Goal: Find specific fact: Find contact information

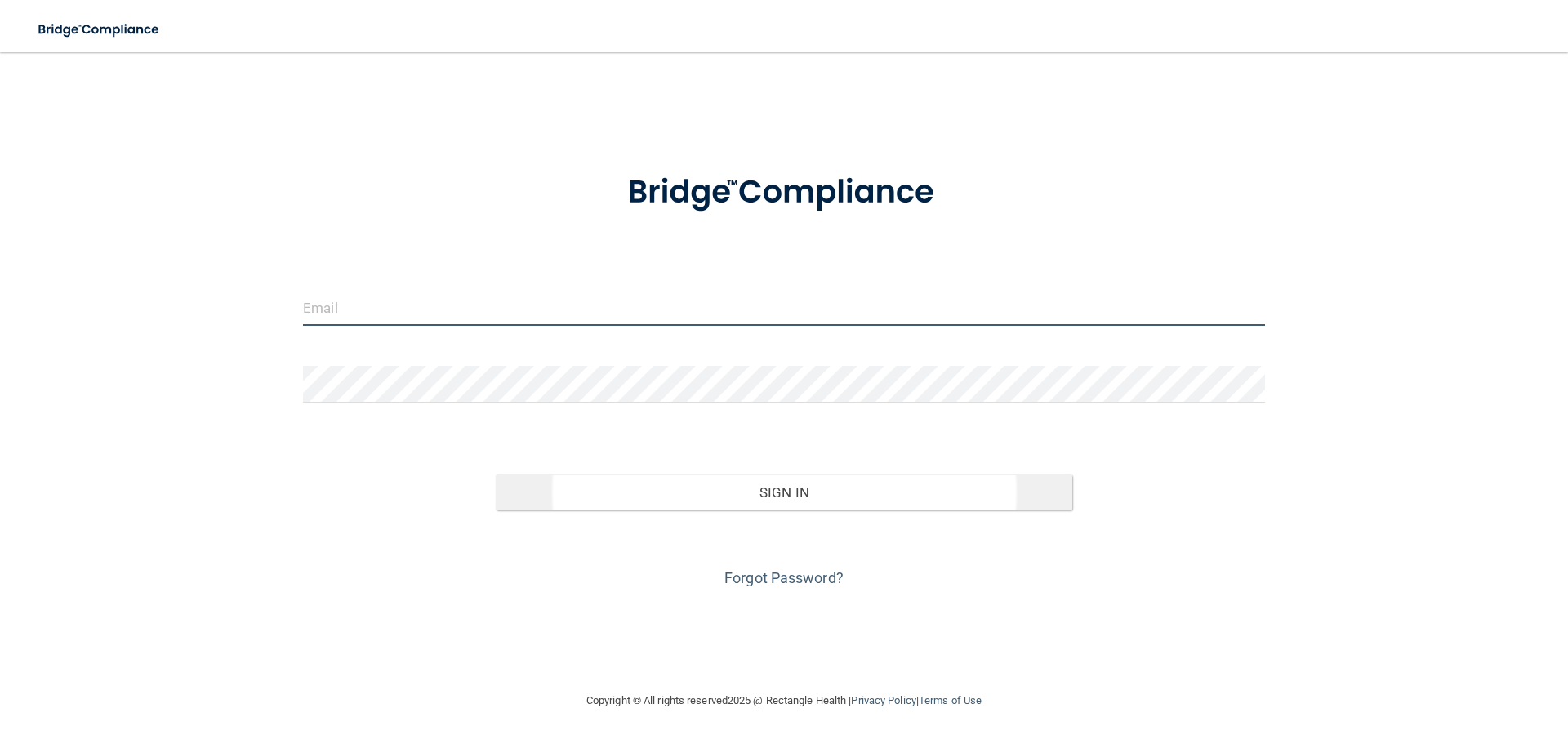
type input "[EMAIL_ADDRESS][DOMAIN_NAME]"
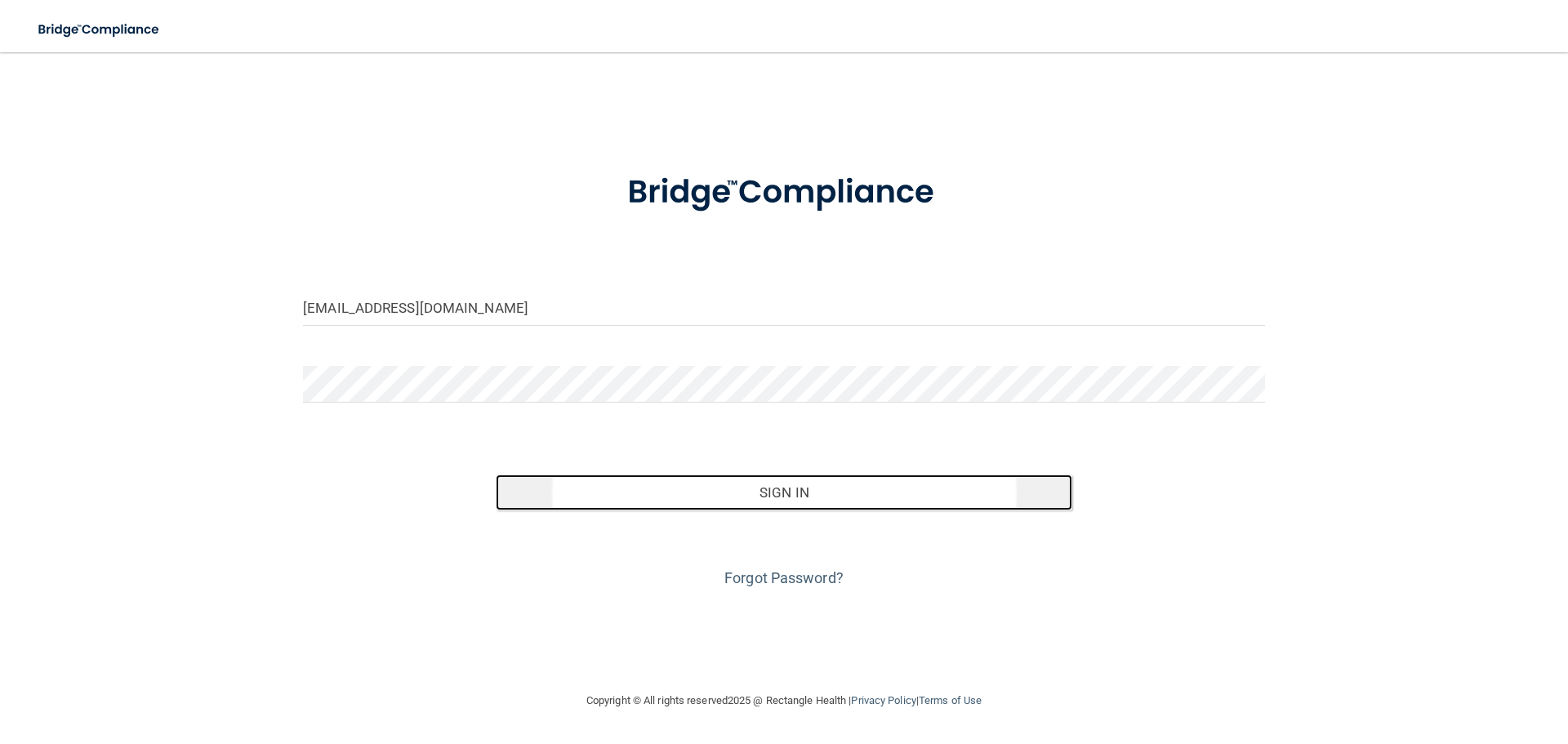
click at [982, 475] on button "Sign In" at bounding box center [784, 492] width 577 height 36
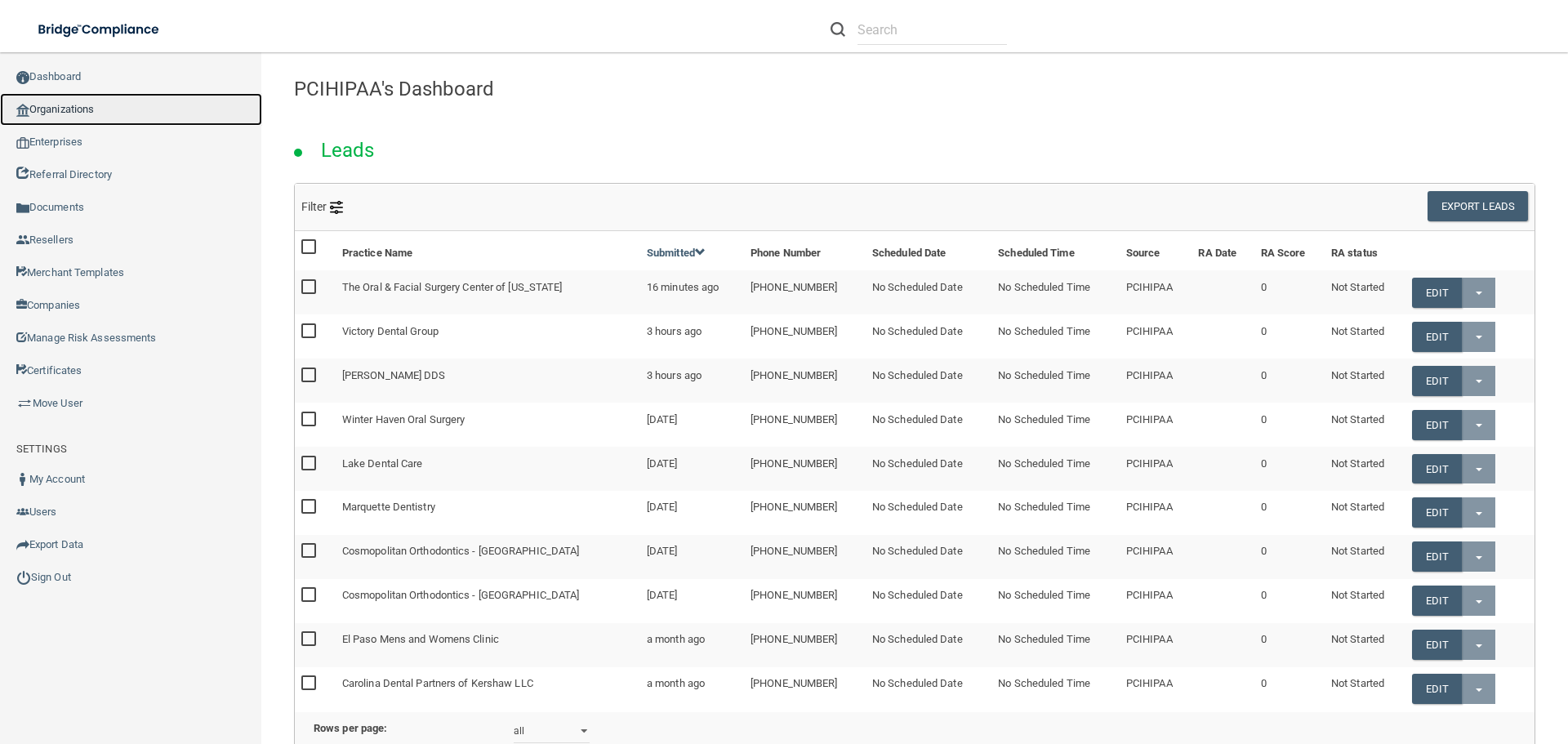
click at [24, 111] on img at bounding box center [22, 110] width 13 height 13
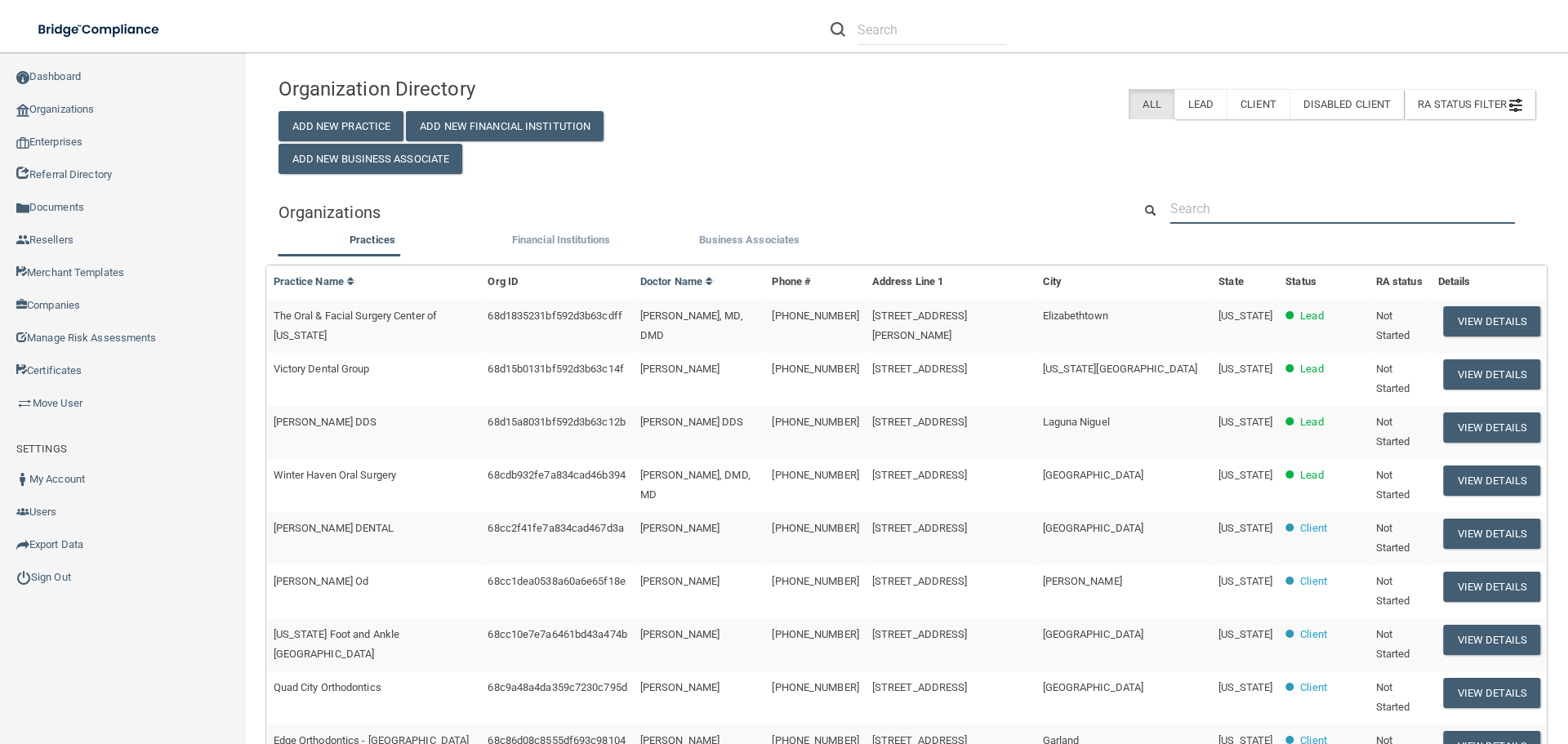
click at [1274, 213] on input "text" at bounding box center [1343, 208] width 345 height 30
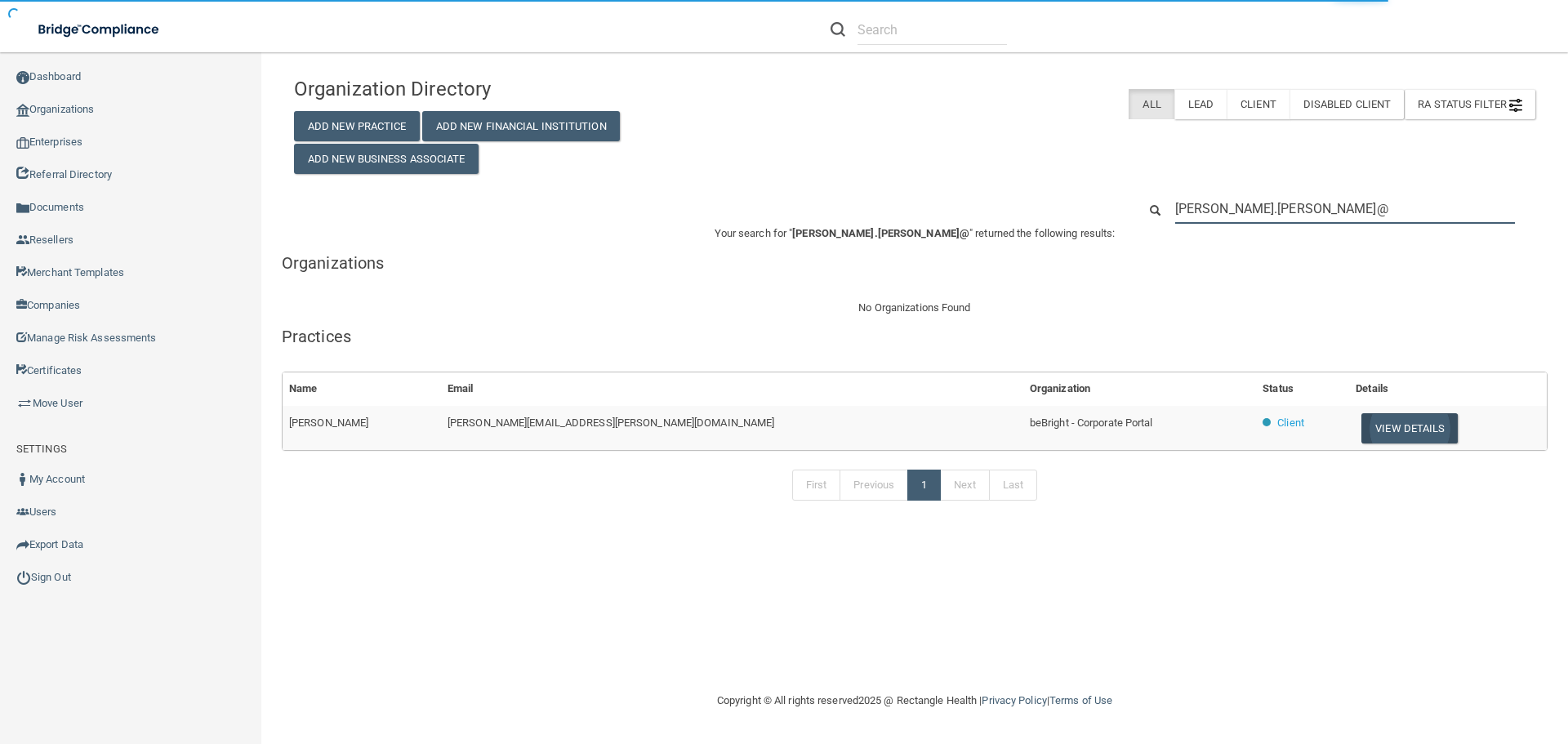
type input "[PERSON_NAME].[PERSON_NAME]@"
click at [1362, 428] on button "View Details" at bounding box center [1410, 427] width 96 height 30
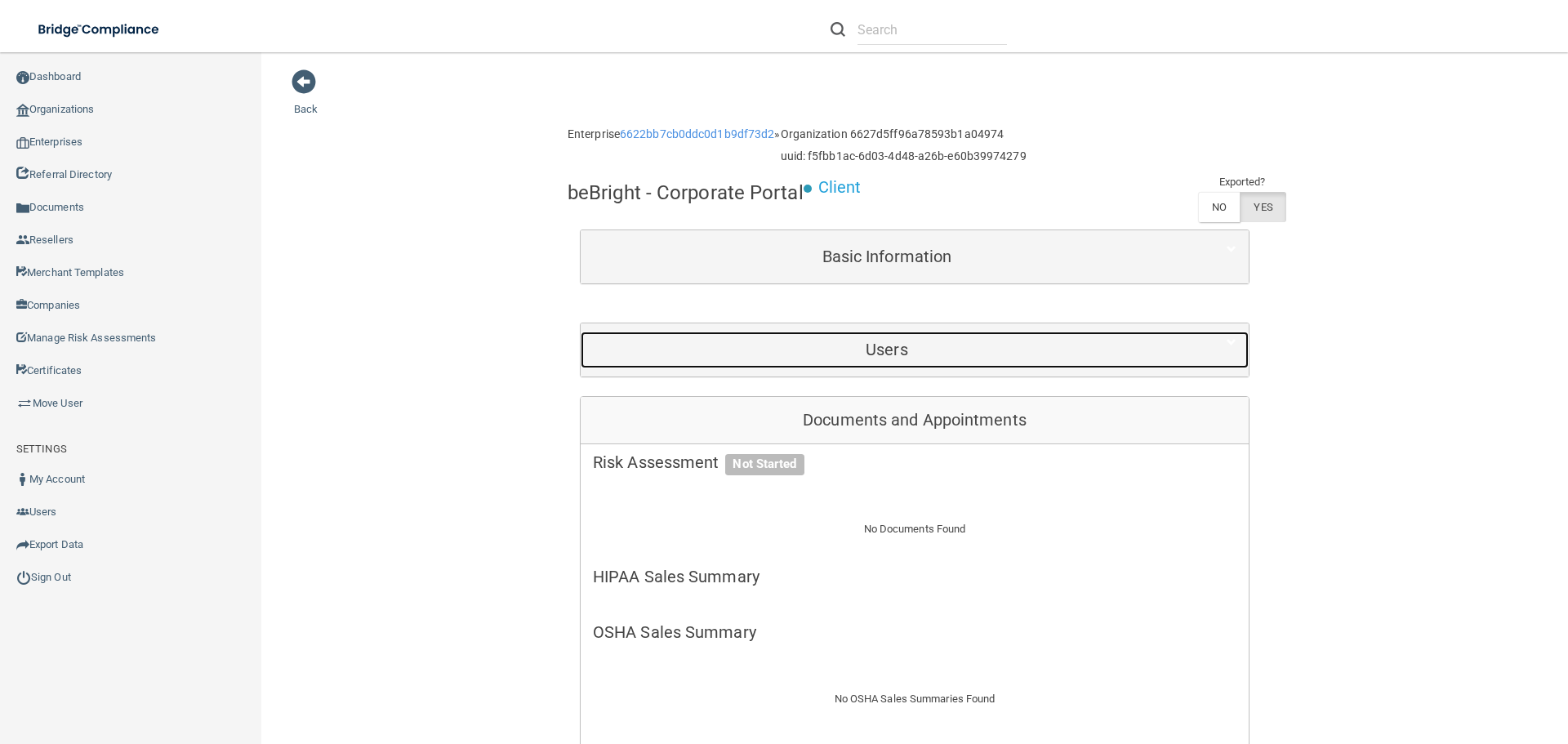
click at [880, 343] on h5 "Users" at bounding box center [886, 350] width 588 height 17
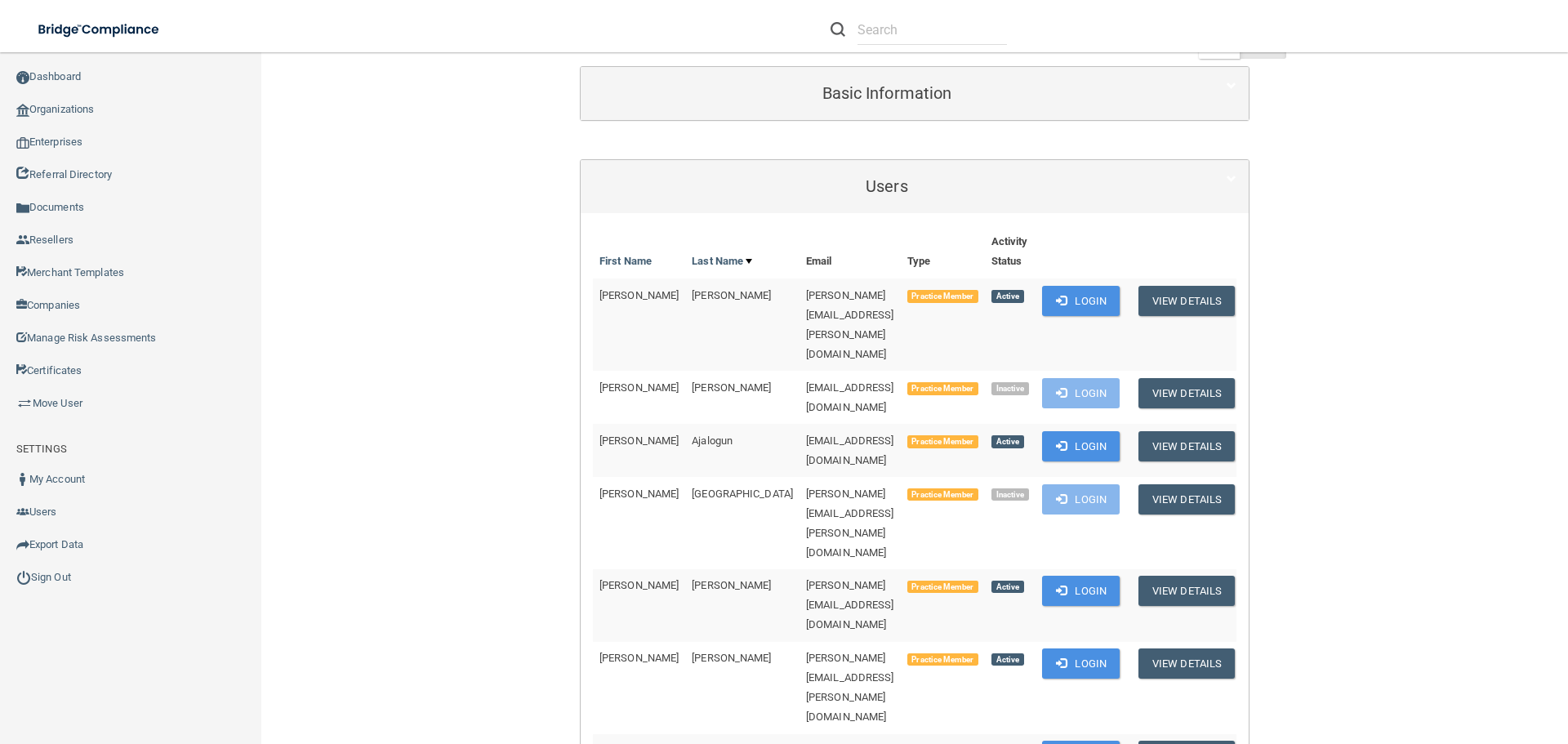
scroll to position [1781, 0]
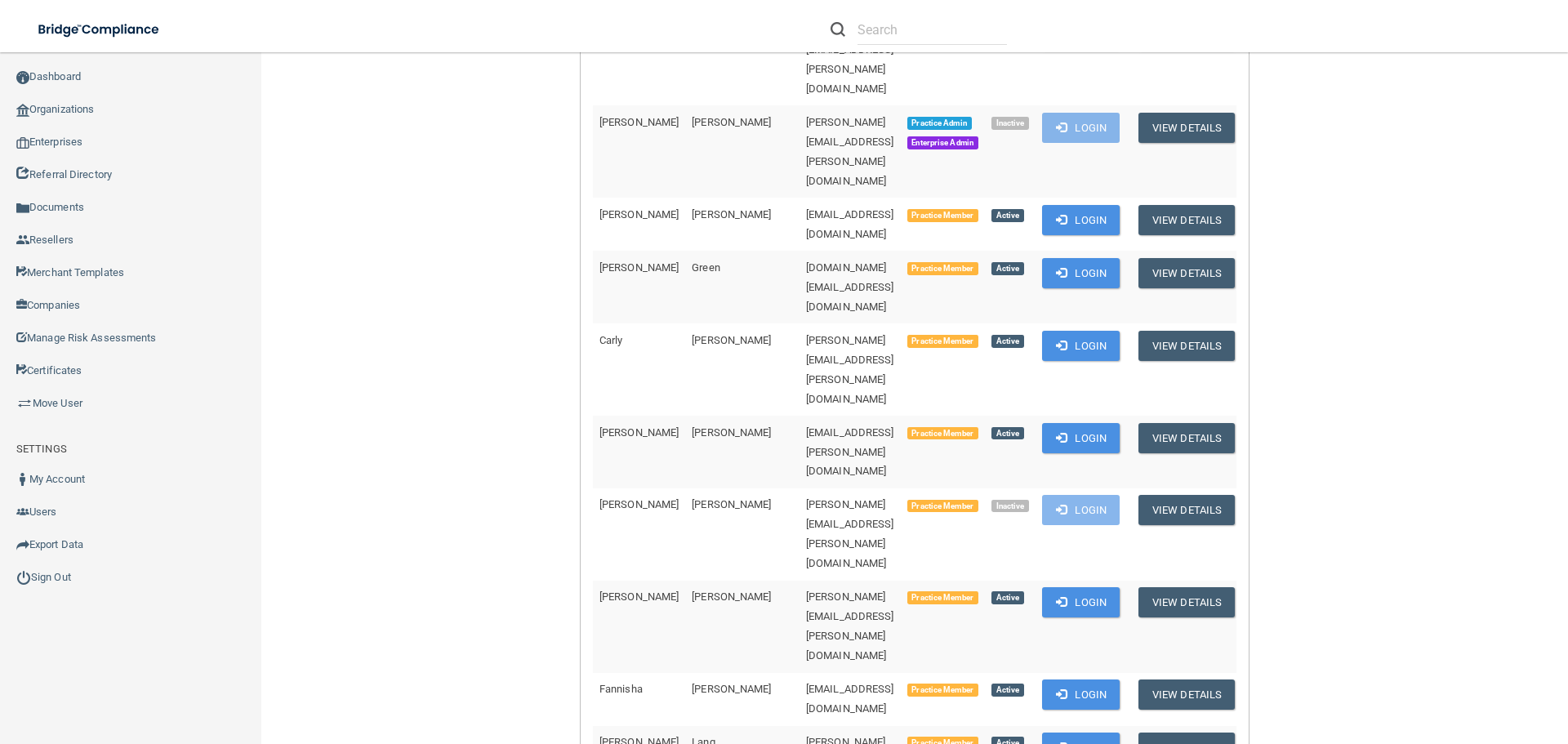
drag, startPoint x: 870, startPoint y: 397, endPoint x: 725, endPoint y: 402, distance: 145.1
copy span "[PERSON_NAME][EMAIL_ADDRESS][PERSON_NAME][DOMAIN_NAME]"
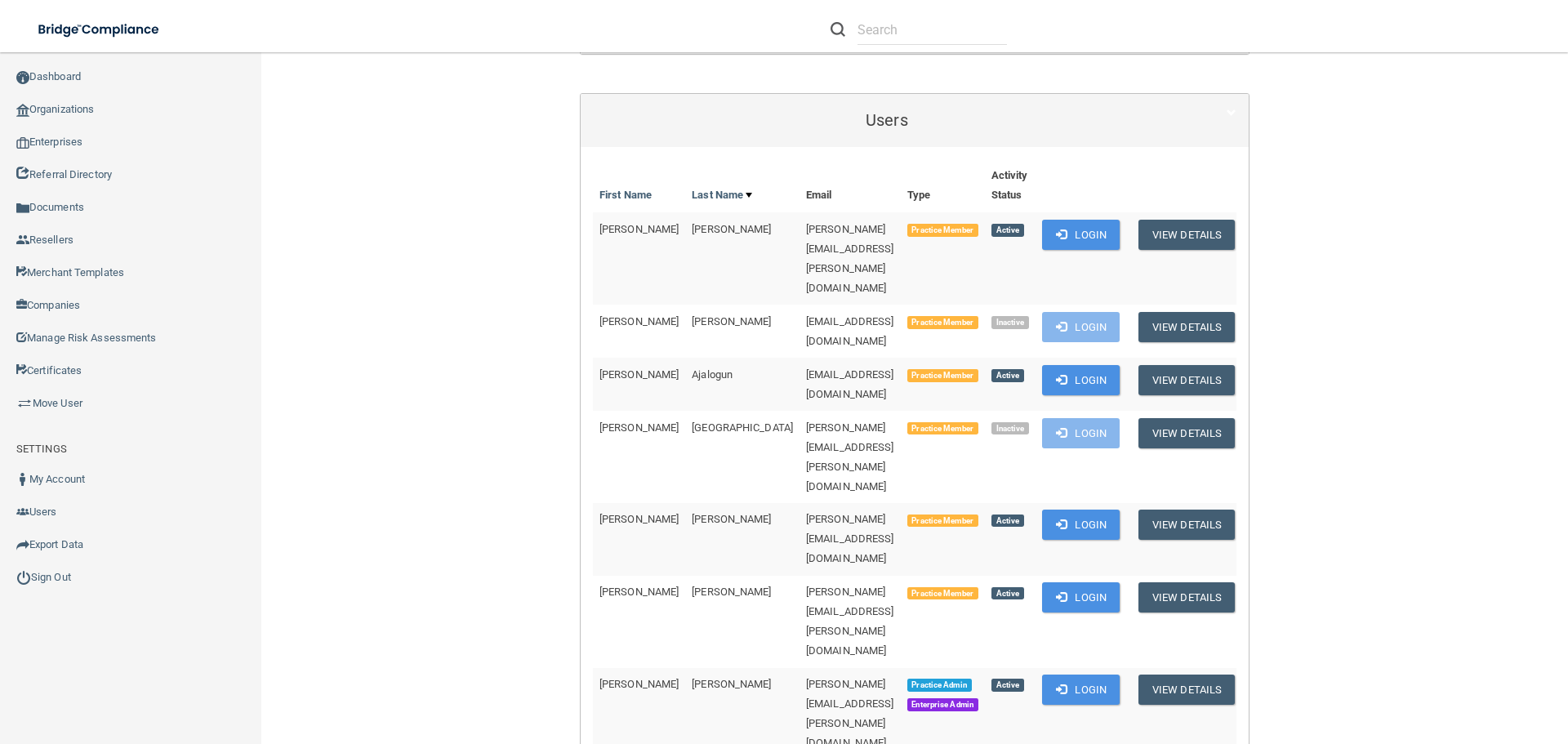
scroll to position [0, 0]
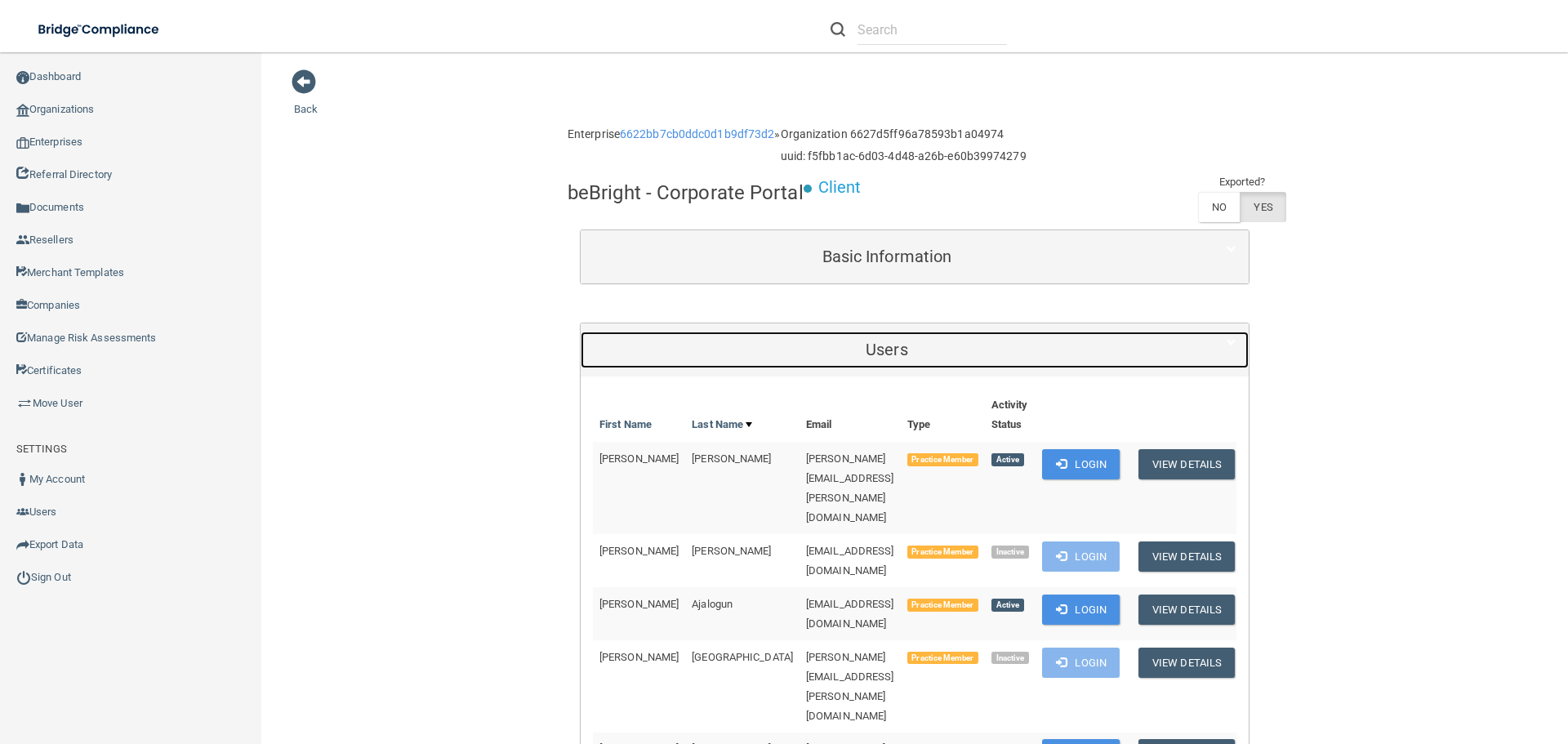
click at [965, 347] on h5 "Users" at bounding box center [886, 350] width 588 height 17
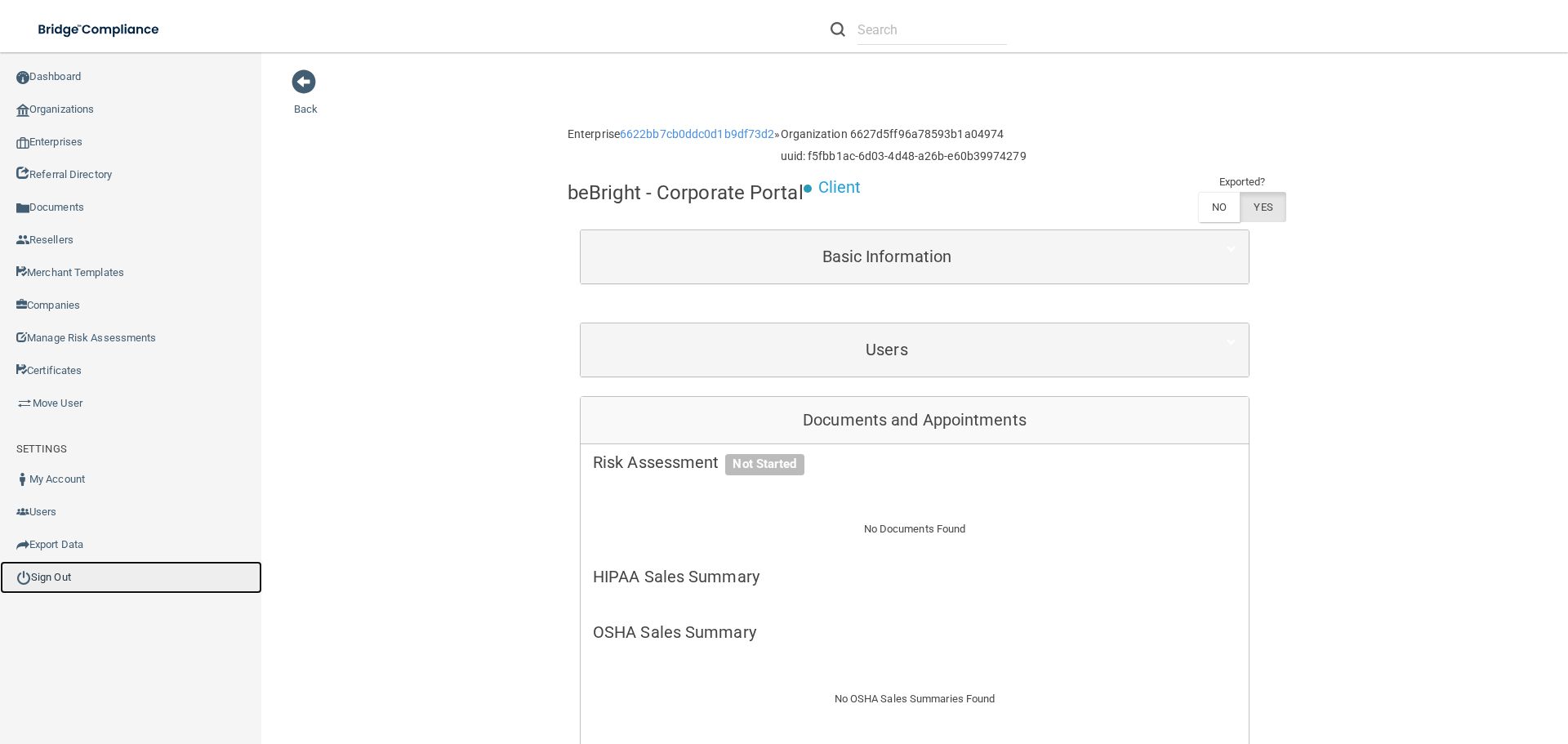
click at [63, 578] on link "Sign Out" at bounding box center [131, 578] width 262 height 33
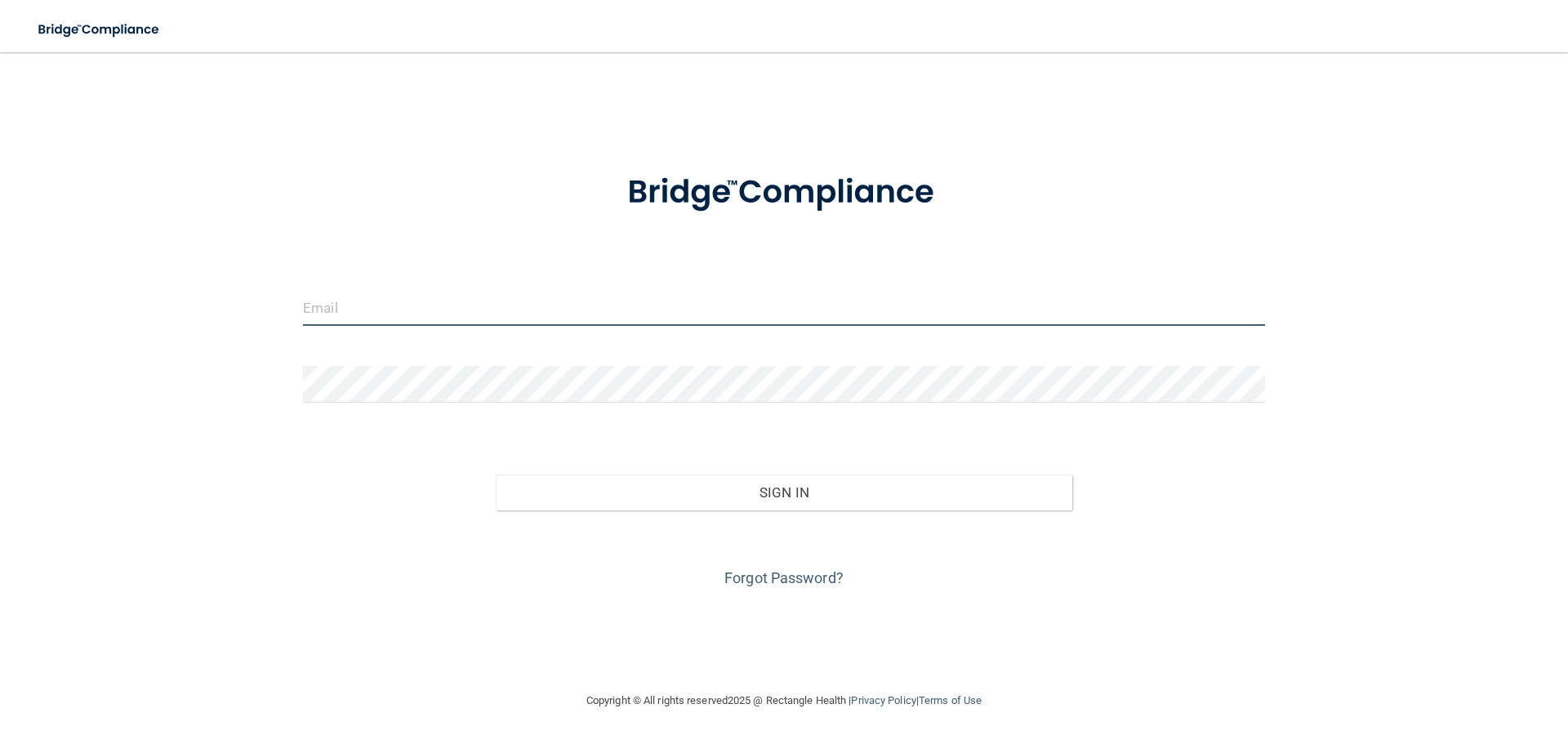
type input "[EMAIL_ADDRESS][DOMAIN_NAME]"
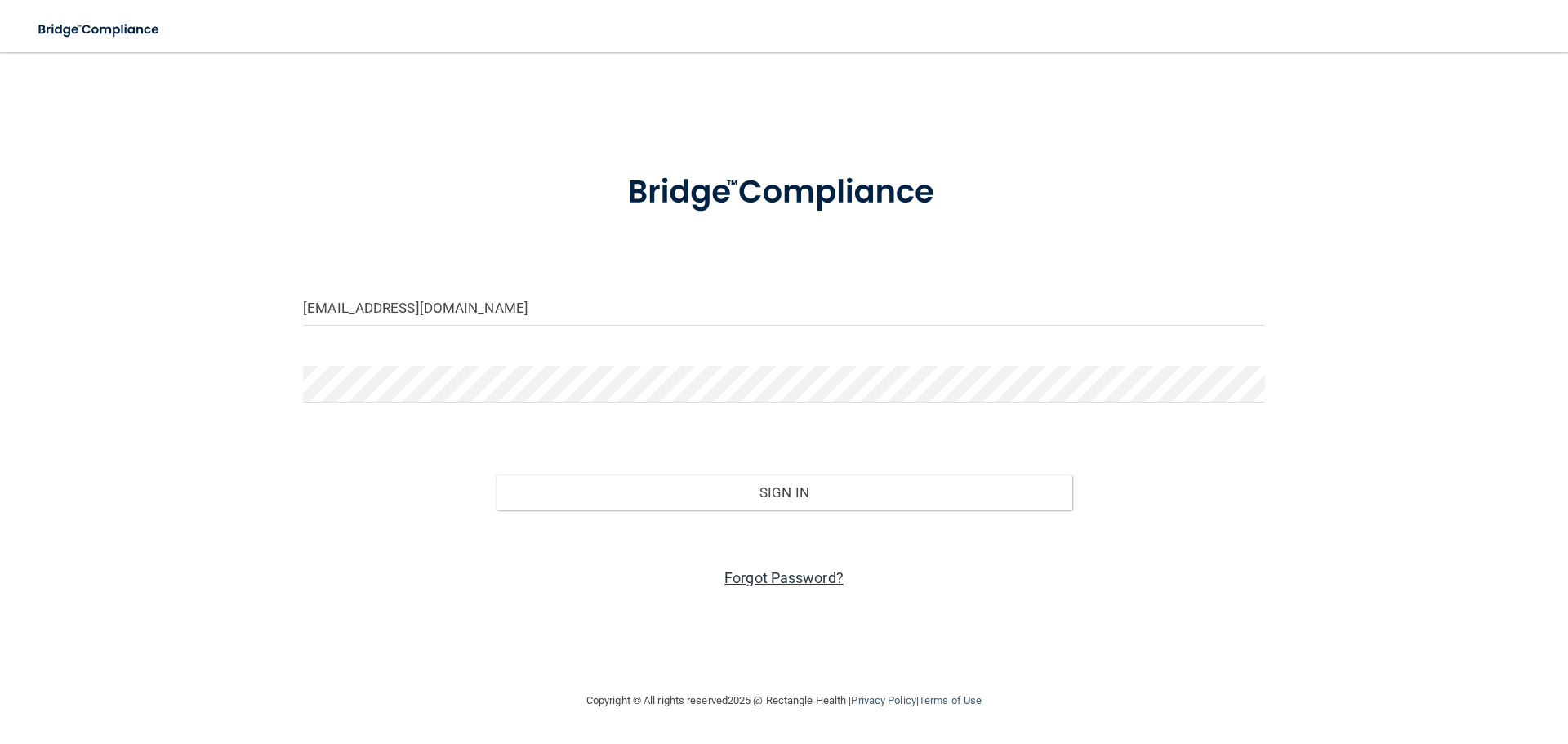
click at [775, 572] on link "Forgot Password?" at bounding box center [784, 578] width 119 height 17
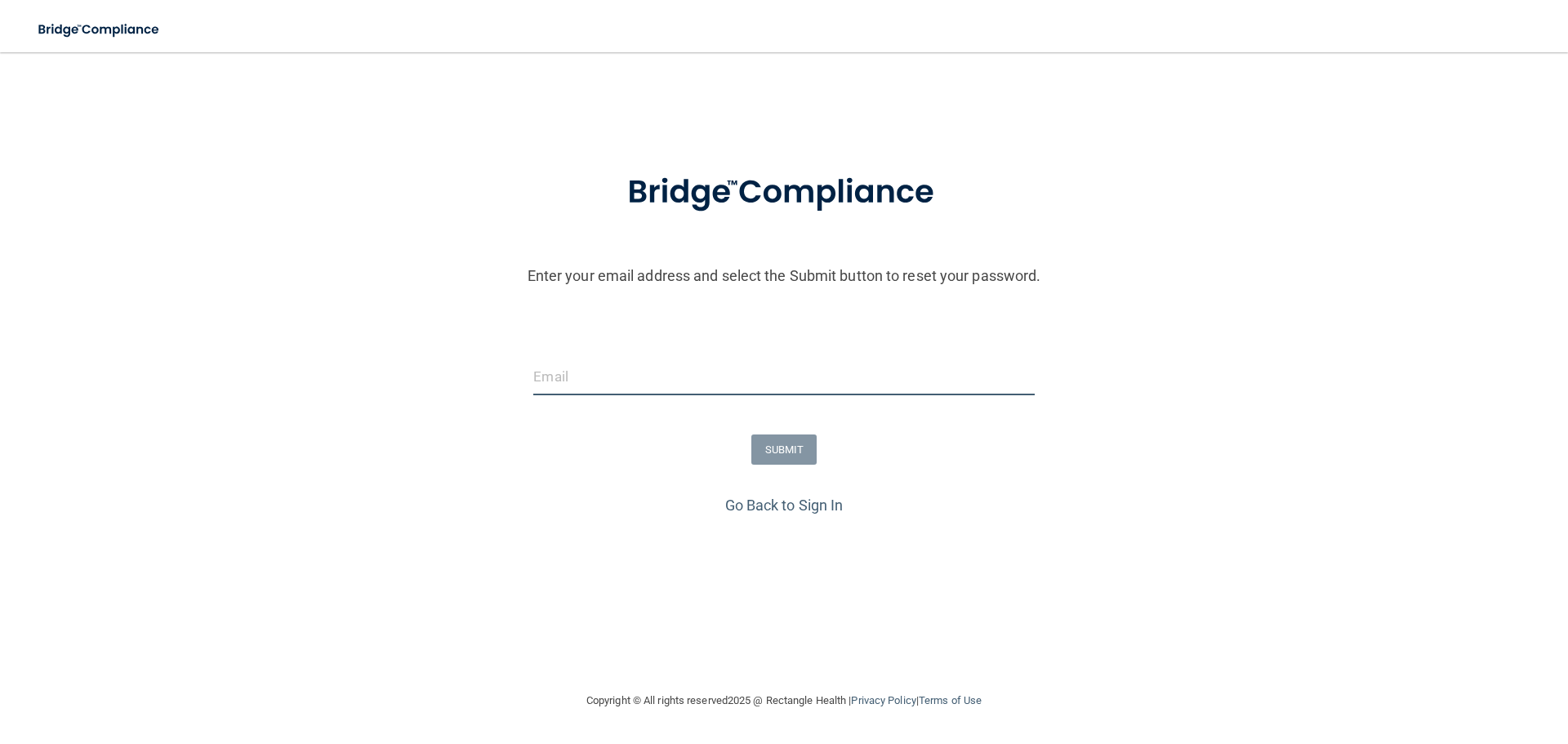
click at [664, 391] on input "email" at bounding box center [783, 377] width 500 height 37
paste input "[PERSON_NAME][EMAIL_ADDRESS][PERSON_NAME][DOMAIN_NAME]"
type input "[PERSON_NAME][EMAIL_ADDRESS][PERSON_NAME][DOMAIN_NAME]"
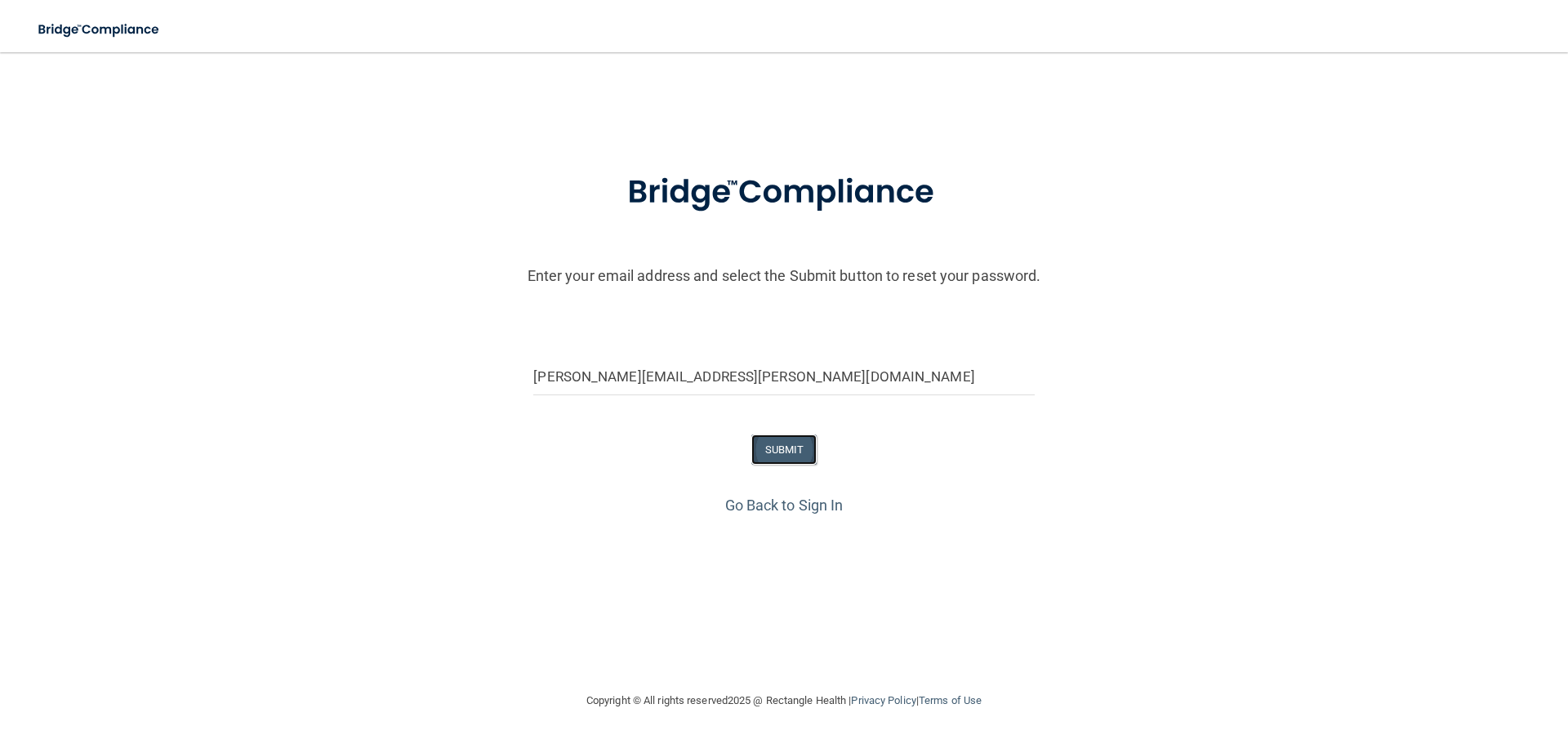
click at [783, 447] on button "SUBMIT" at bounding box center [785, 449] width 66 height 30
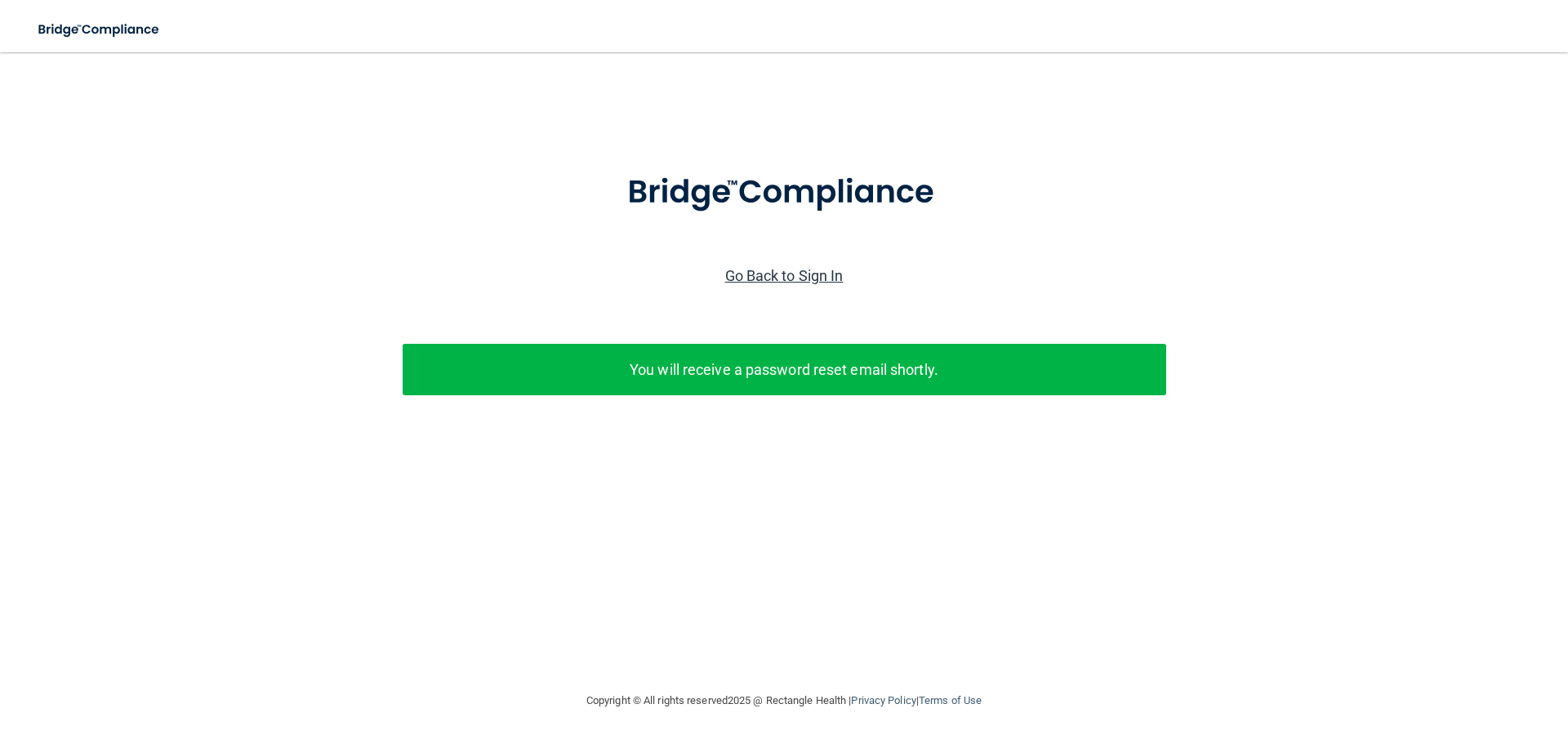
click at [814, 278] on link "Go Back to Sign In" at bounding box center [785, 276] width 119 height 17
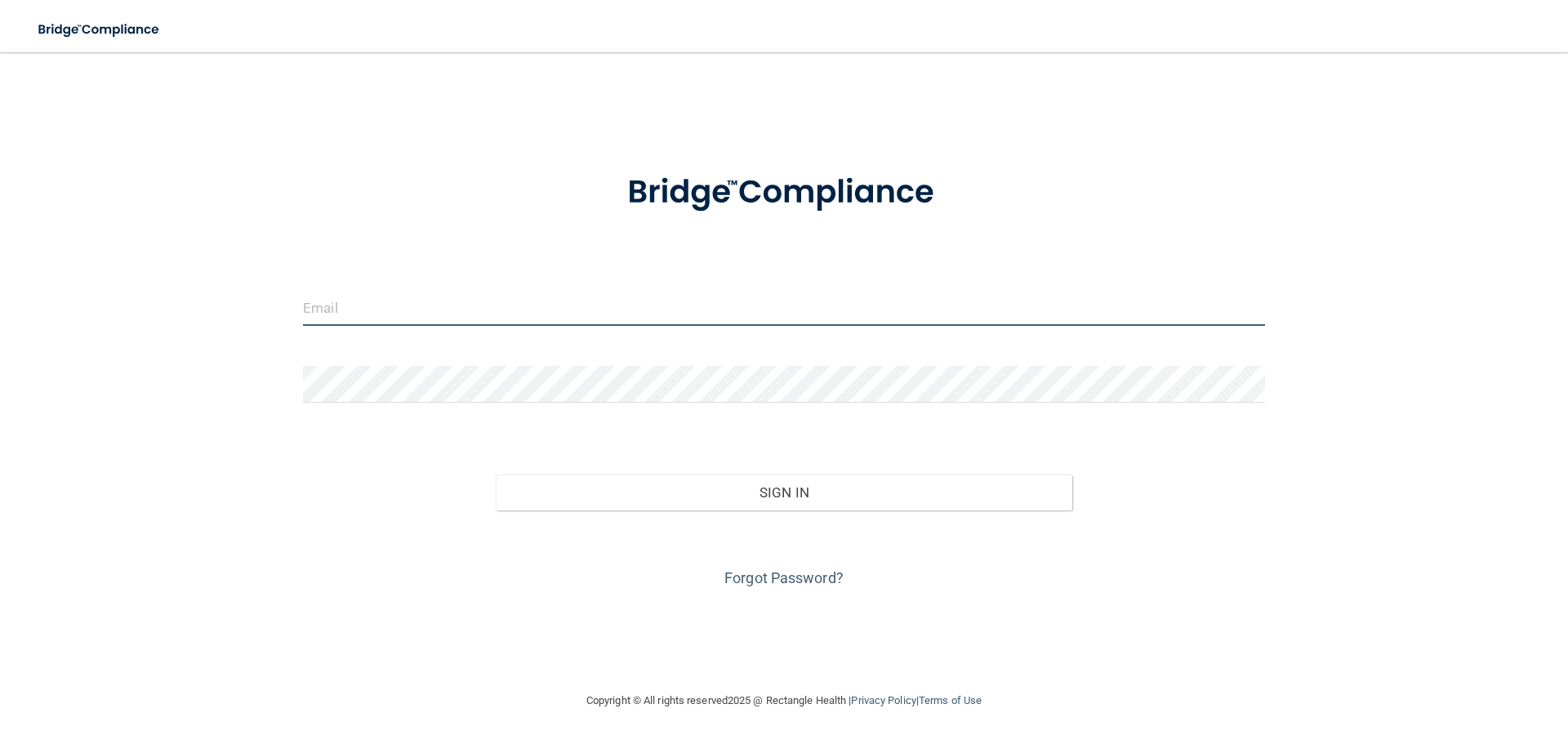
type input "[EMAIL_ADDRESS][DOMAIN_NAME]"
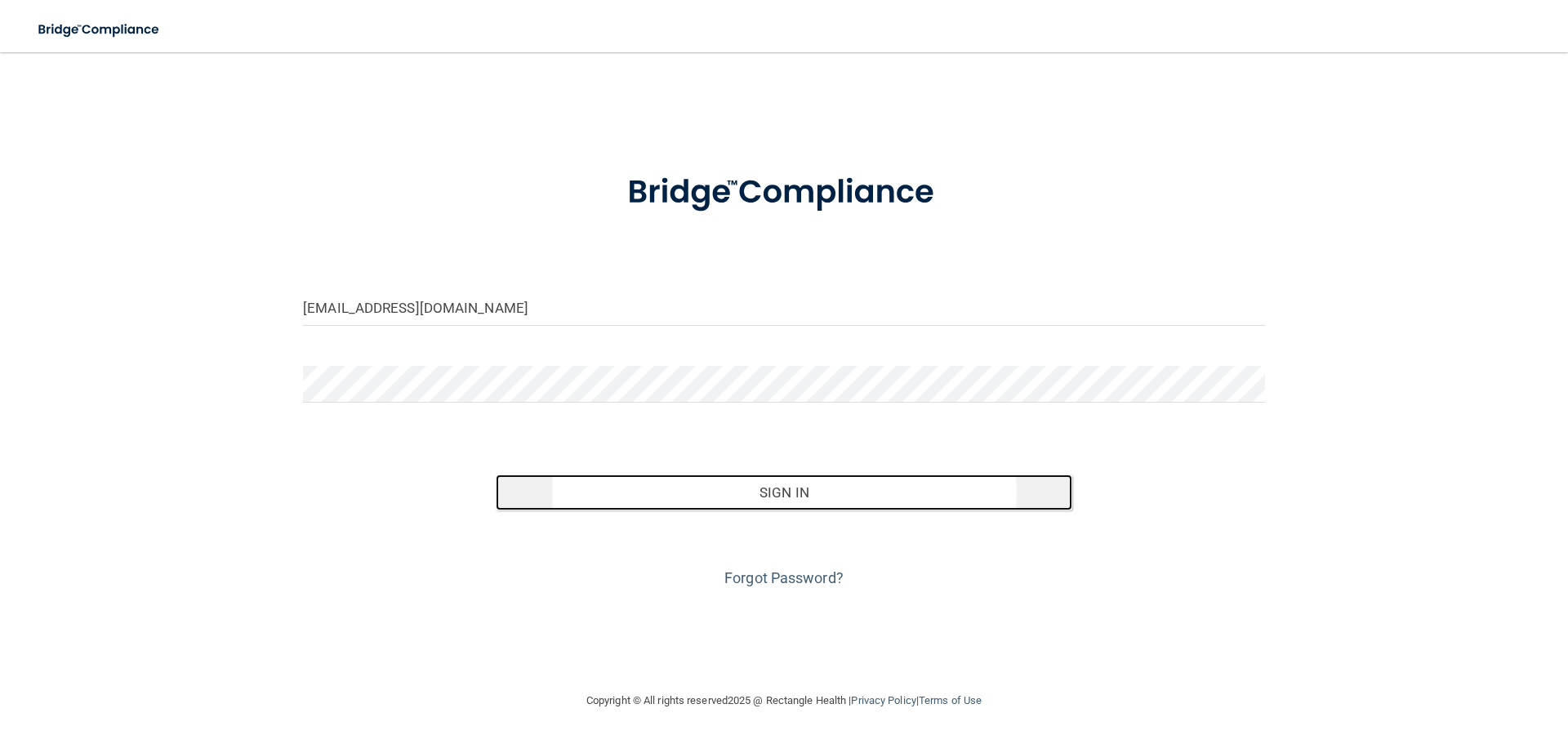
click at [890, 484] on button "Sign In" at bounding box center [784, 492] width 577 height 36
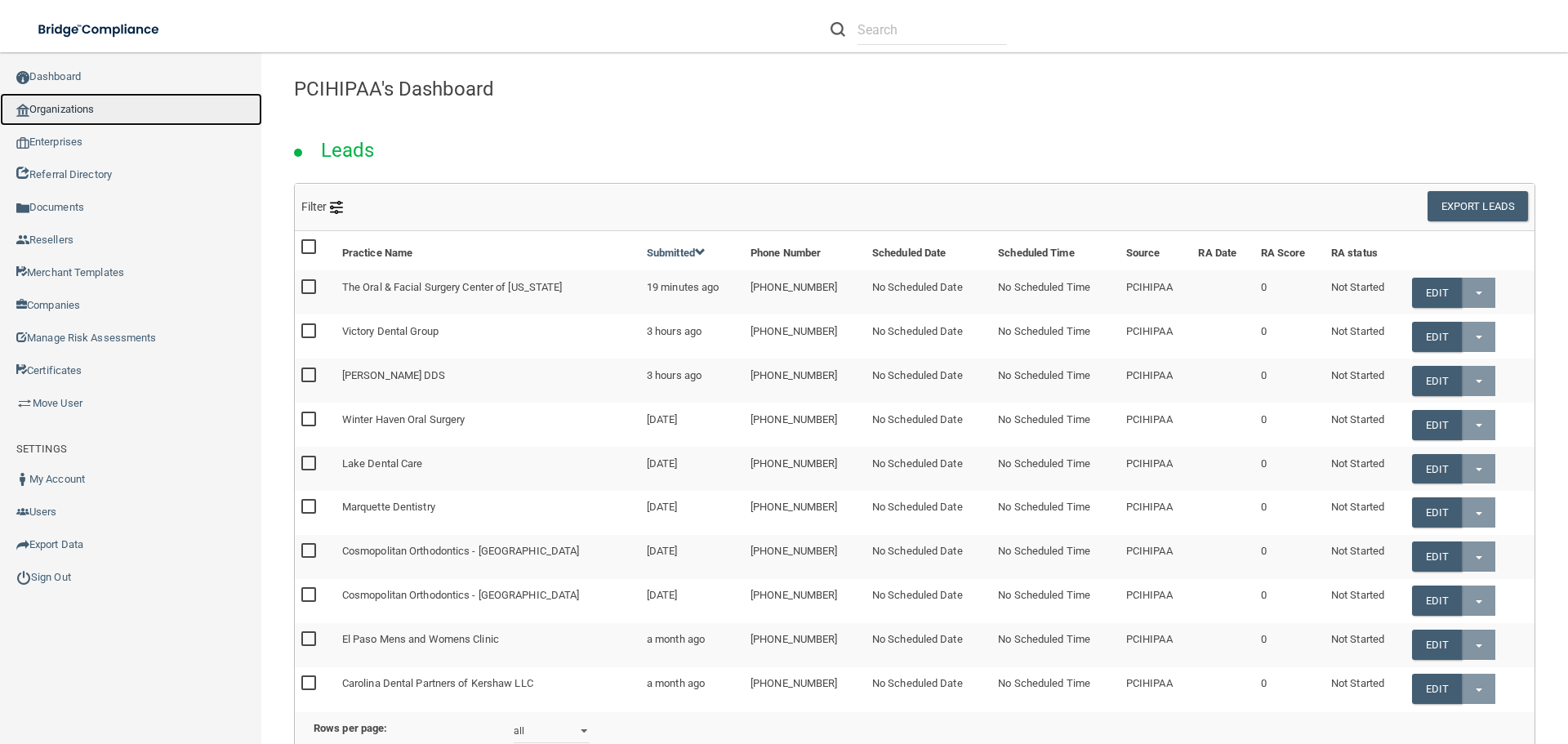
drag, startPoint x: 115, startPoint y: 112, endPoint x: 155, endPoint y: 112, distance: 40.0
click at [115, 112] on link "Organizations" at bounding box center [131, 110] width 262 height 33
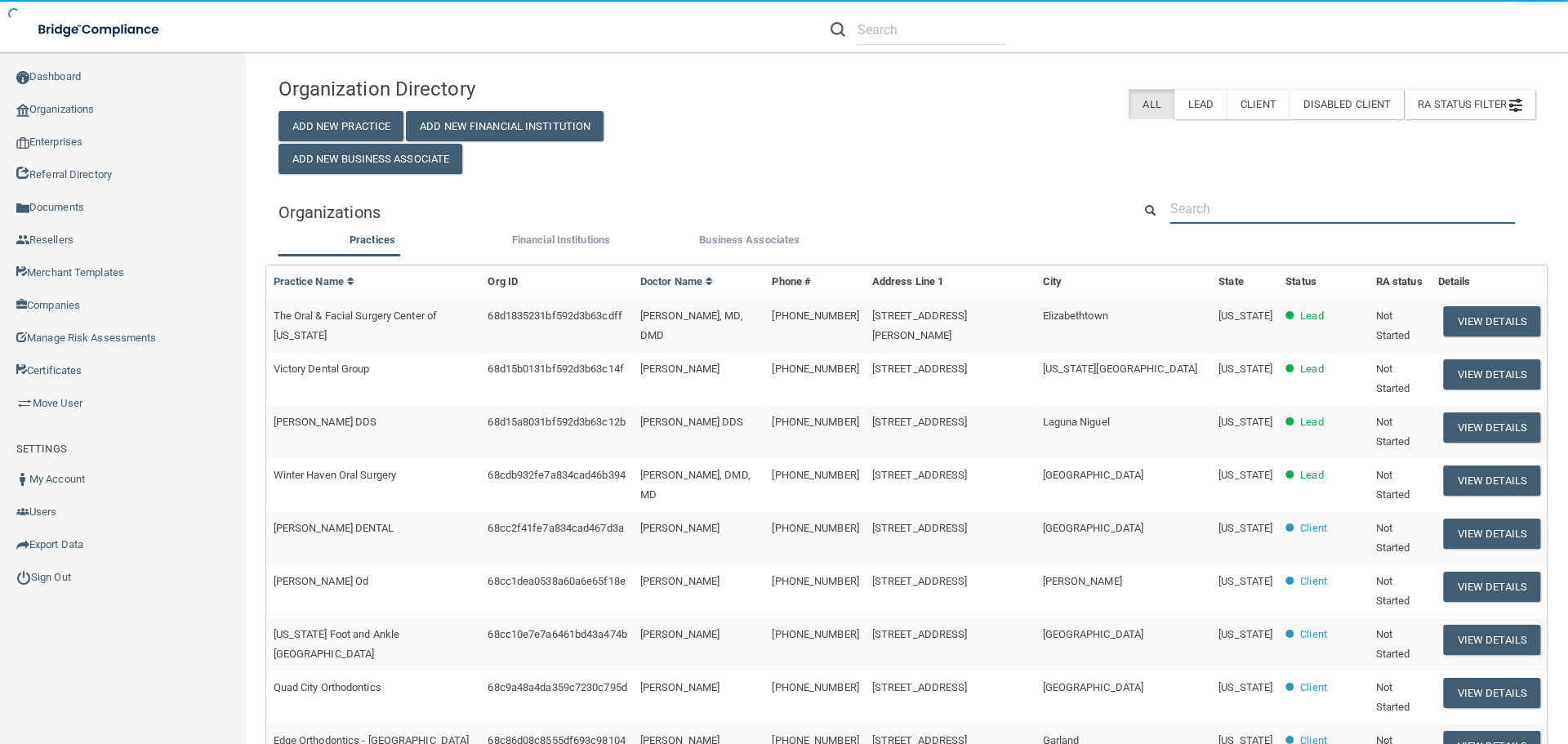
click at [1212, 202] on input "text" at bounding box center [1343, 208] width 345 height 30
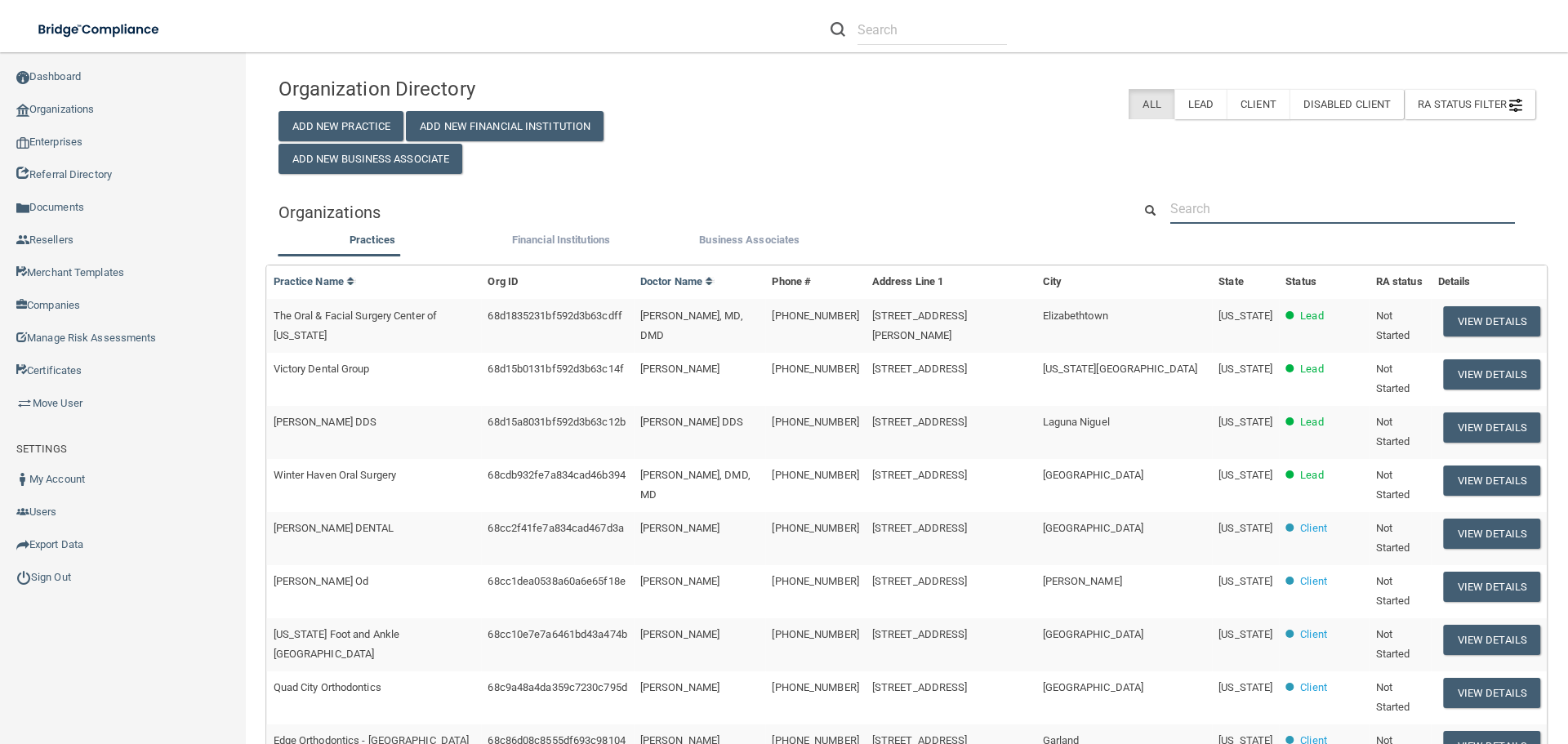
paste input "[PERSON_NAME][EMAIL_ADDRESS][PERSON_NAME][DOMAIN_NAME]"
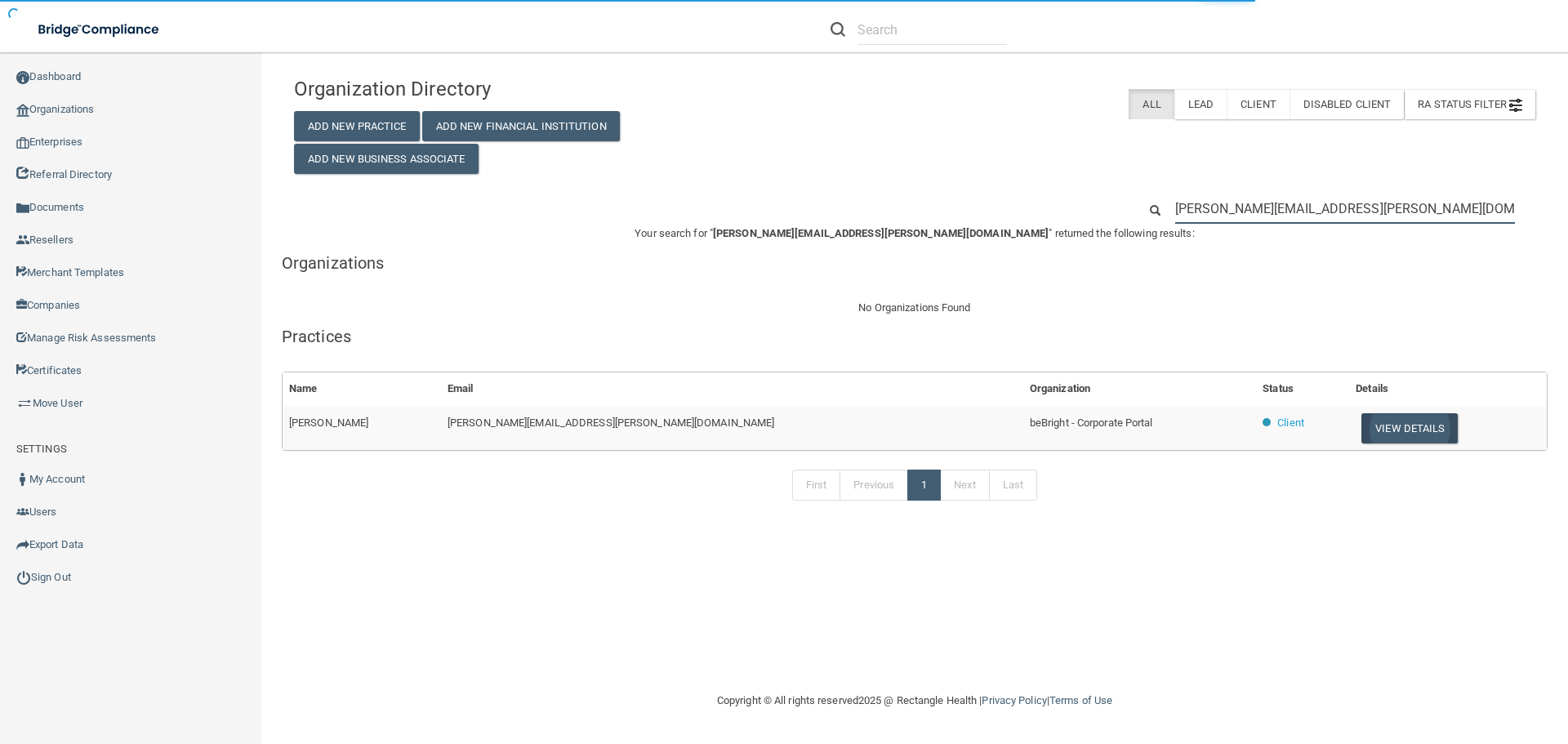
type input "[PERSON_NAME][EMAIL_ADDRESS][PERSON_NAME][DOMAIN_NAME]"
click at [1371, 423] on button "View Details" at bounding box center [1410, 427] width 96 height 30
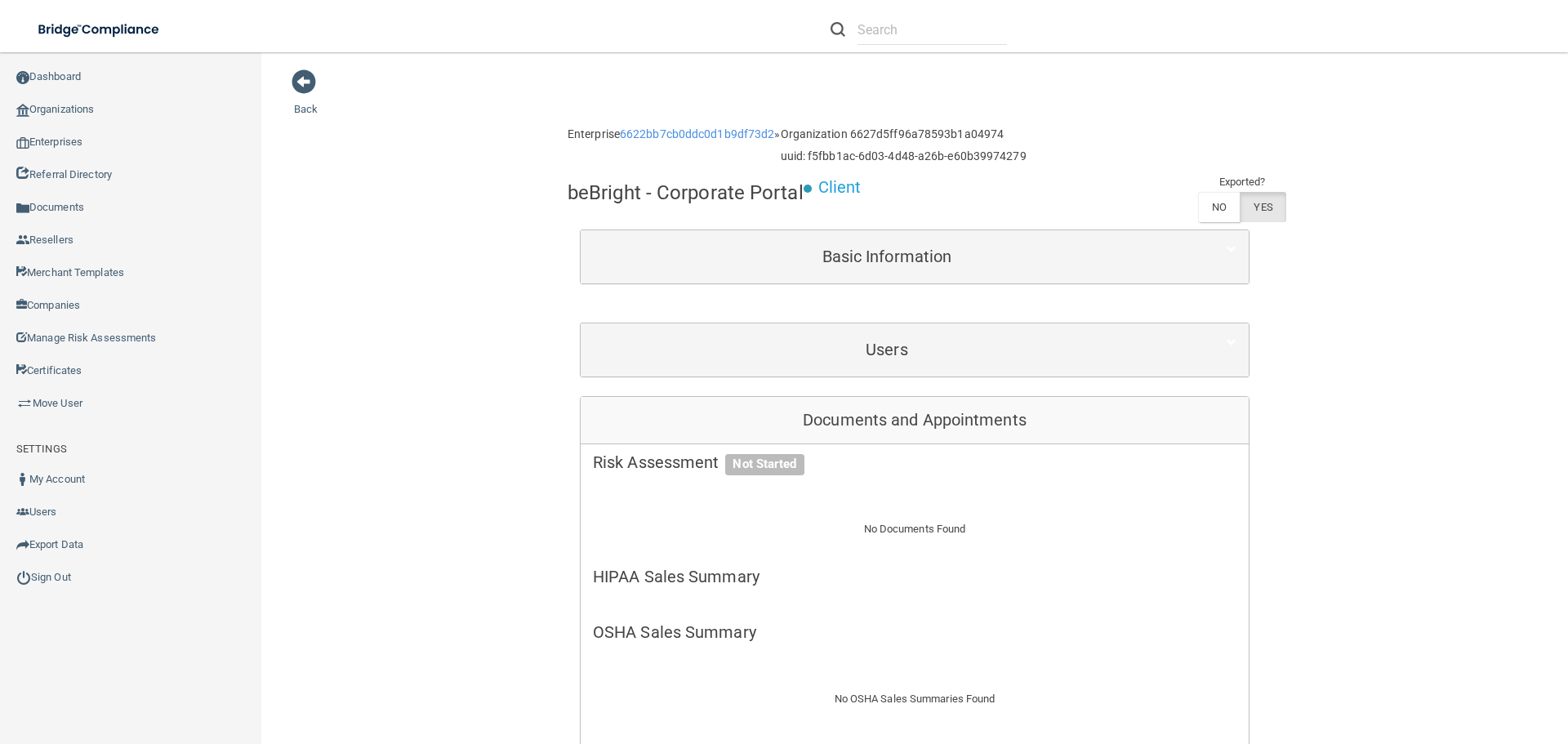
click at [884, 276] on div "Basic Information" at bounding box center [915, 256] width 668 height 53
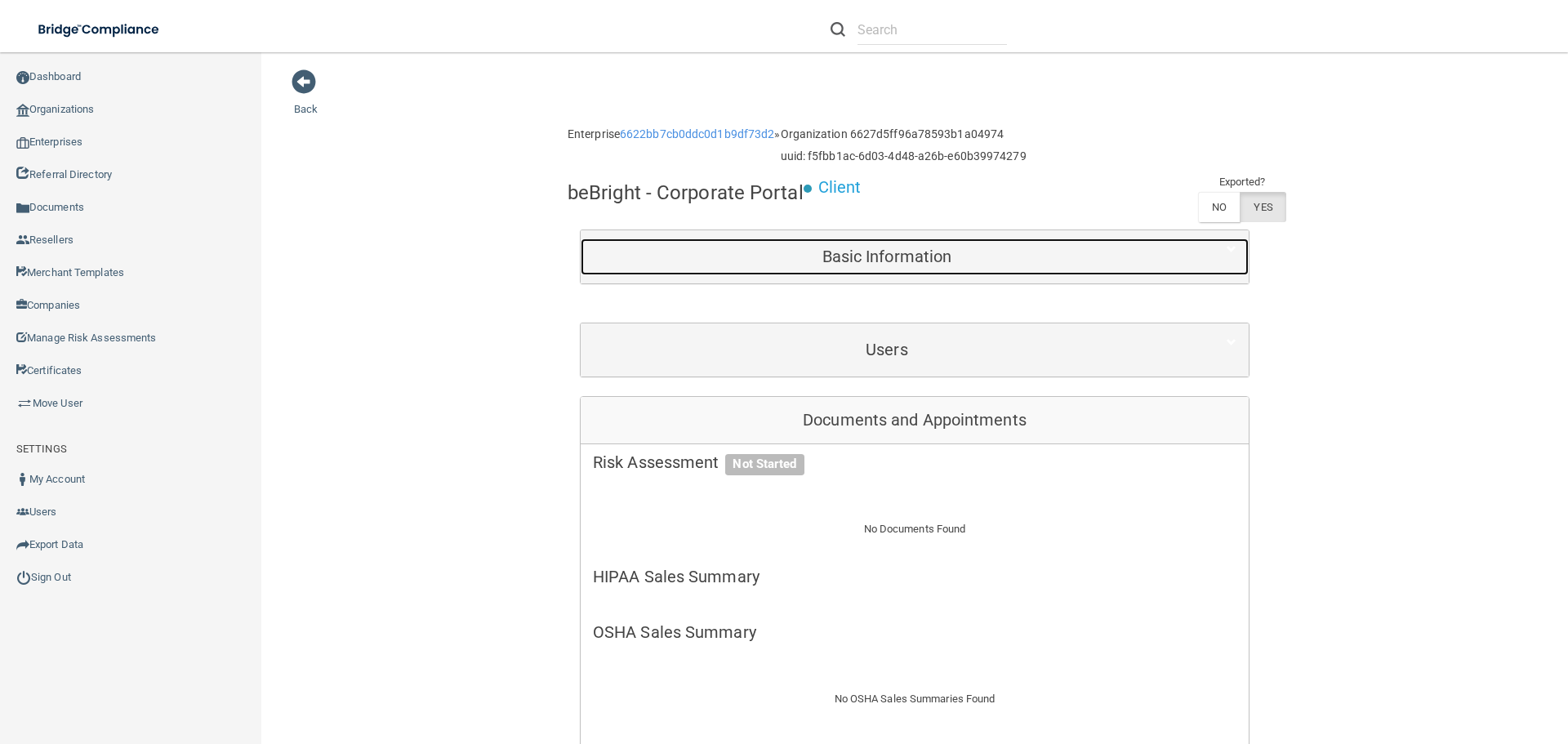
click at [913, 252] on h5 "Basic Information" at bounding box center [886, 256] width 588 height 17
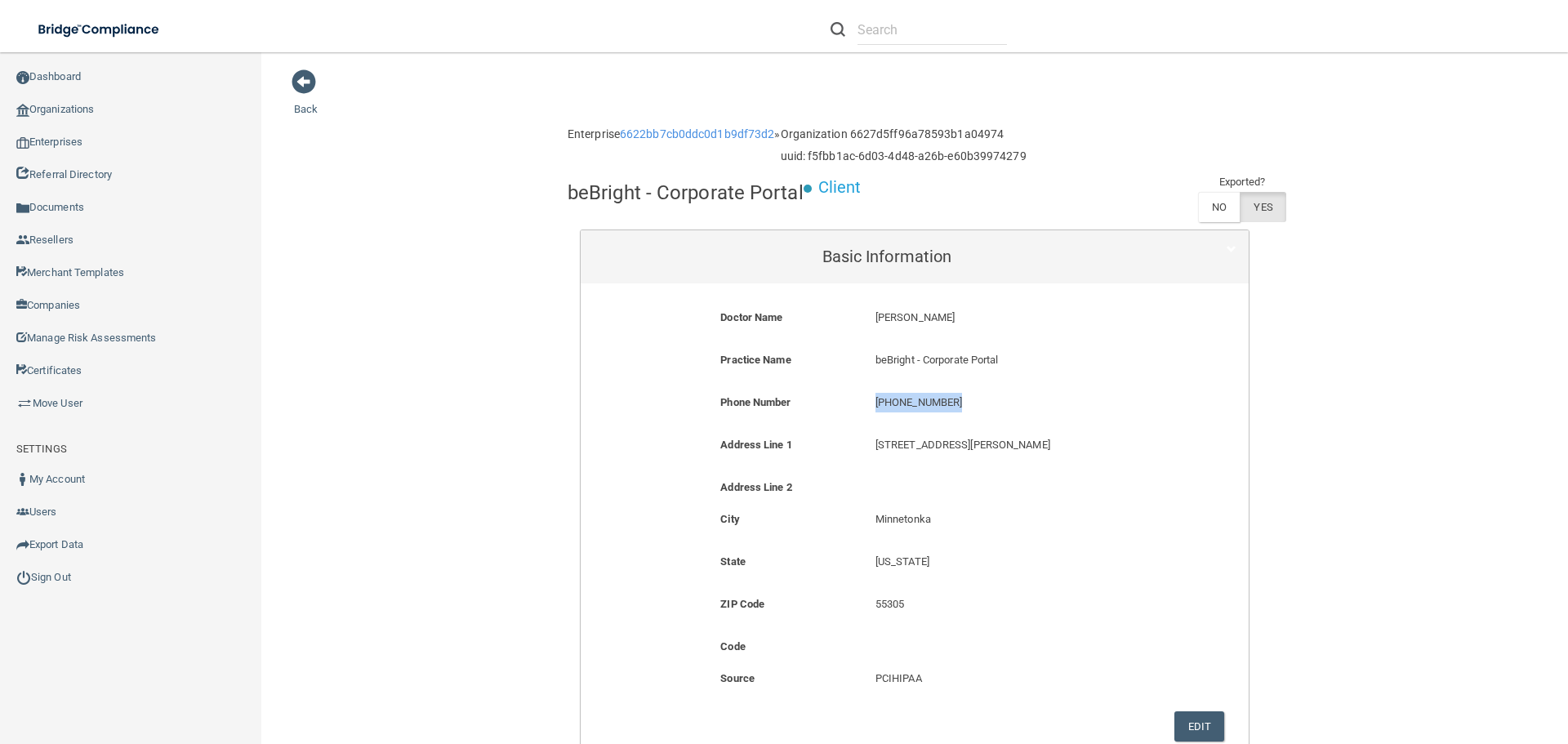
drag, startPoint x: 952, startPoint y: 401, endPoint x: 869, endPoint y: 408, distance: 83.3
click at [875, 408] on p "[PHONE_NUMBER]" at bounding box center [1017, 402] width 285 height 19
copy p "[PHONE_NUMBER]"
click at [1090, 396] on p "[PHONE_NUMBER]" at bounding box center [1017, 402] width 285 height 19
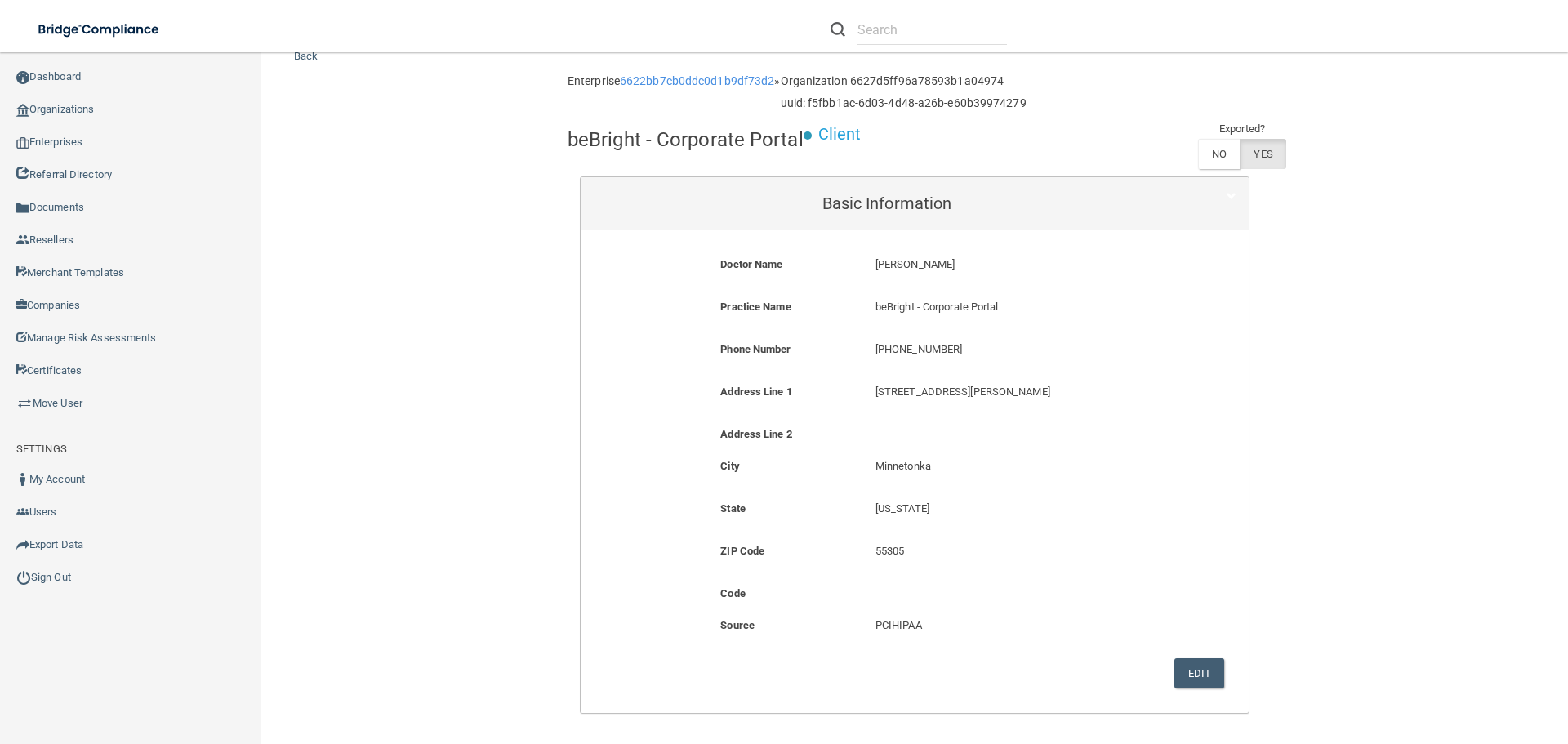
scroll to position [82, 0]
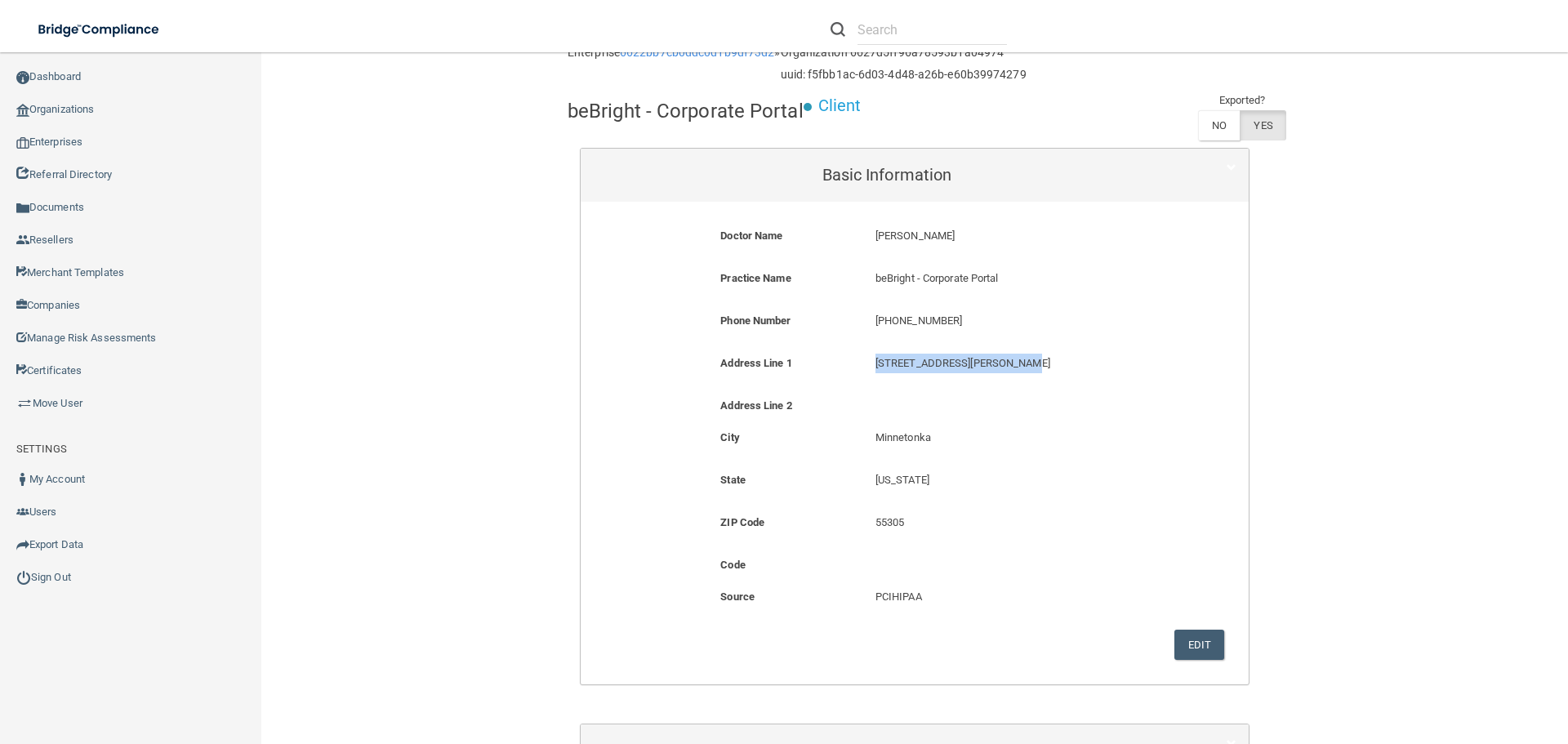
drag, startPoint x: 871, startPoint y: 365, endPoint x: 1023, endPoint y: 359, distance: 152.1
click at [1023, 359] on p "[STREET_ADDRESS][PERSON_NAME]" at bounding box center [1017, 363] width 285 height 19
copy p "[STREET_ADDRESS][PERSON_NAME]"
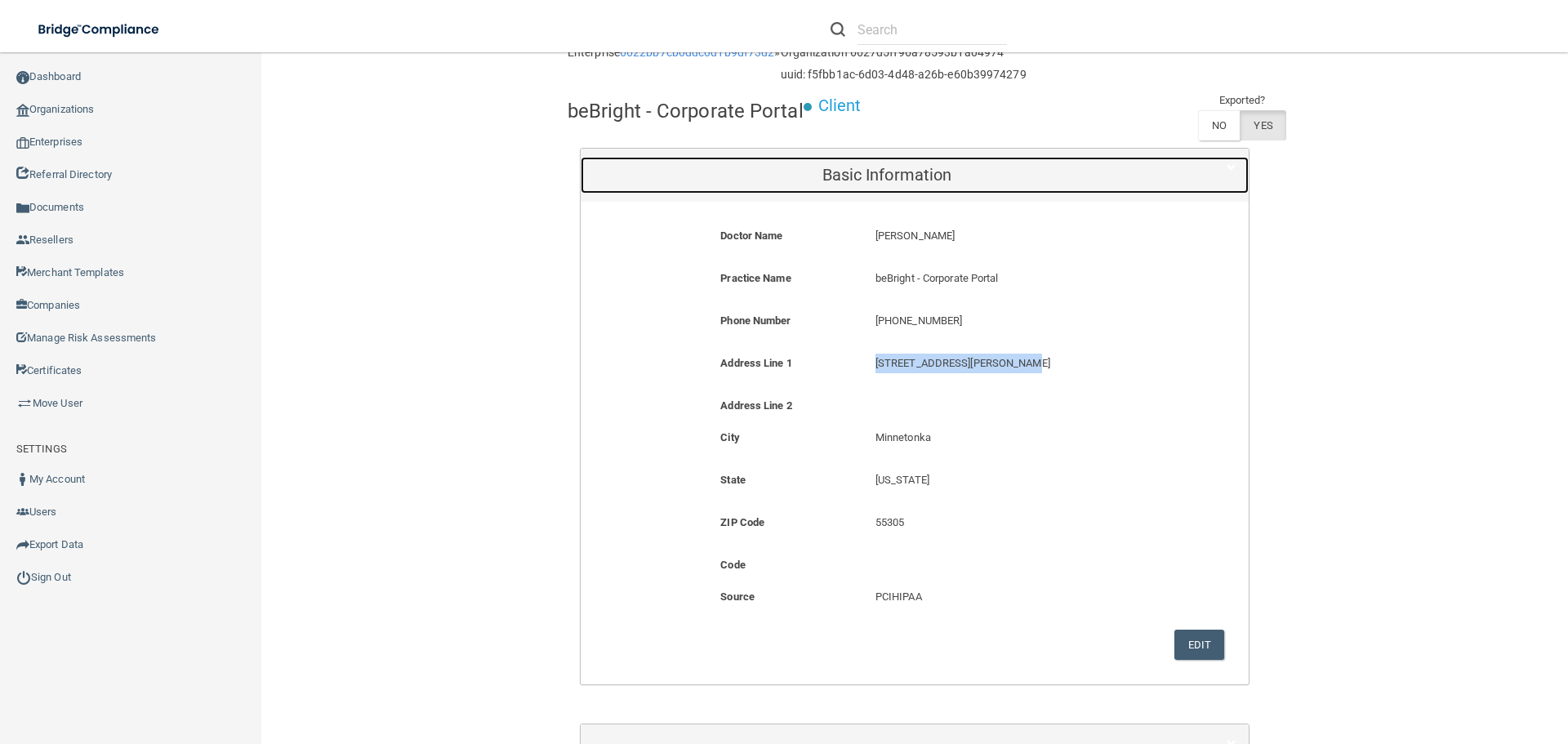
click at [925, 160] on div "Basic Information" at bounding box center [887, 175] width 613 height 37
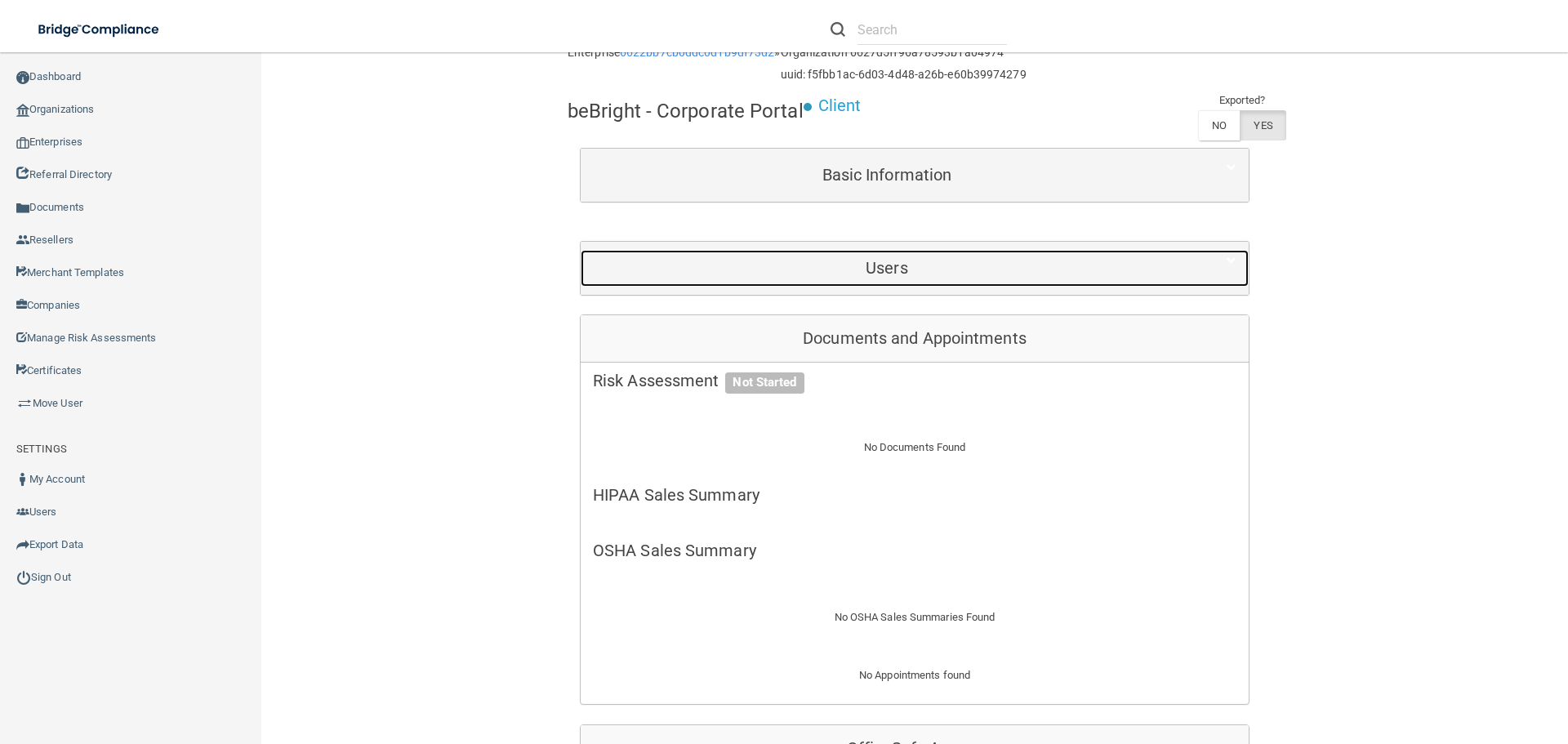
click at [894, 273] on h5 "Users" at bounding box center [886, 268] width 588 height 17
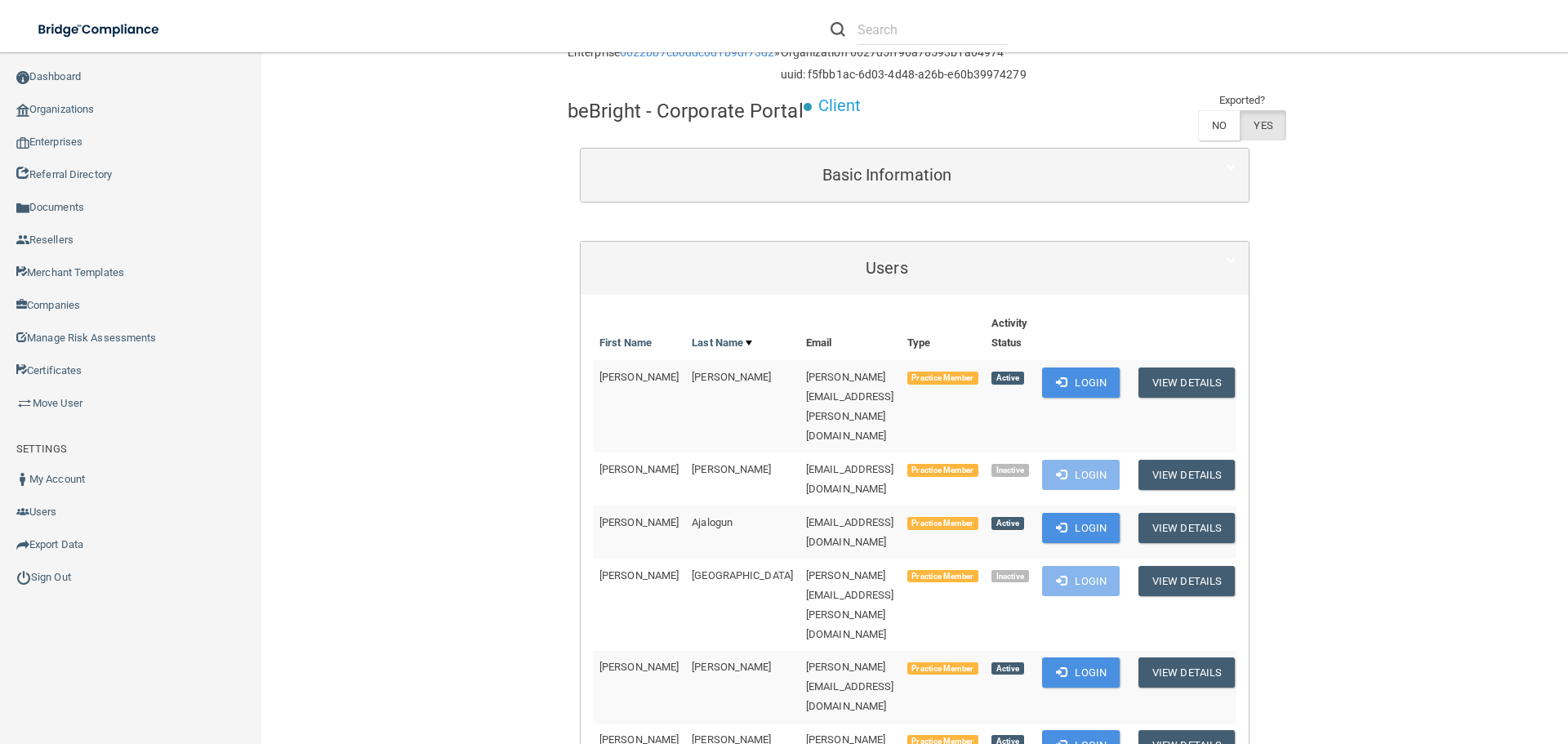
scroll to position [1781, 0]
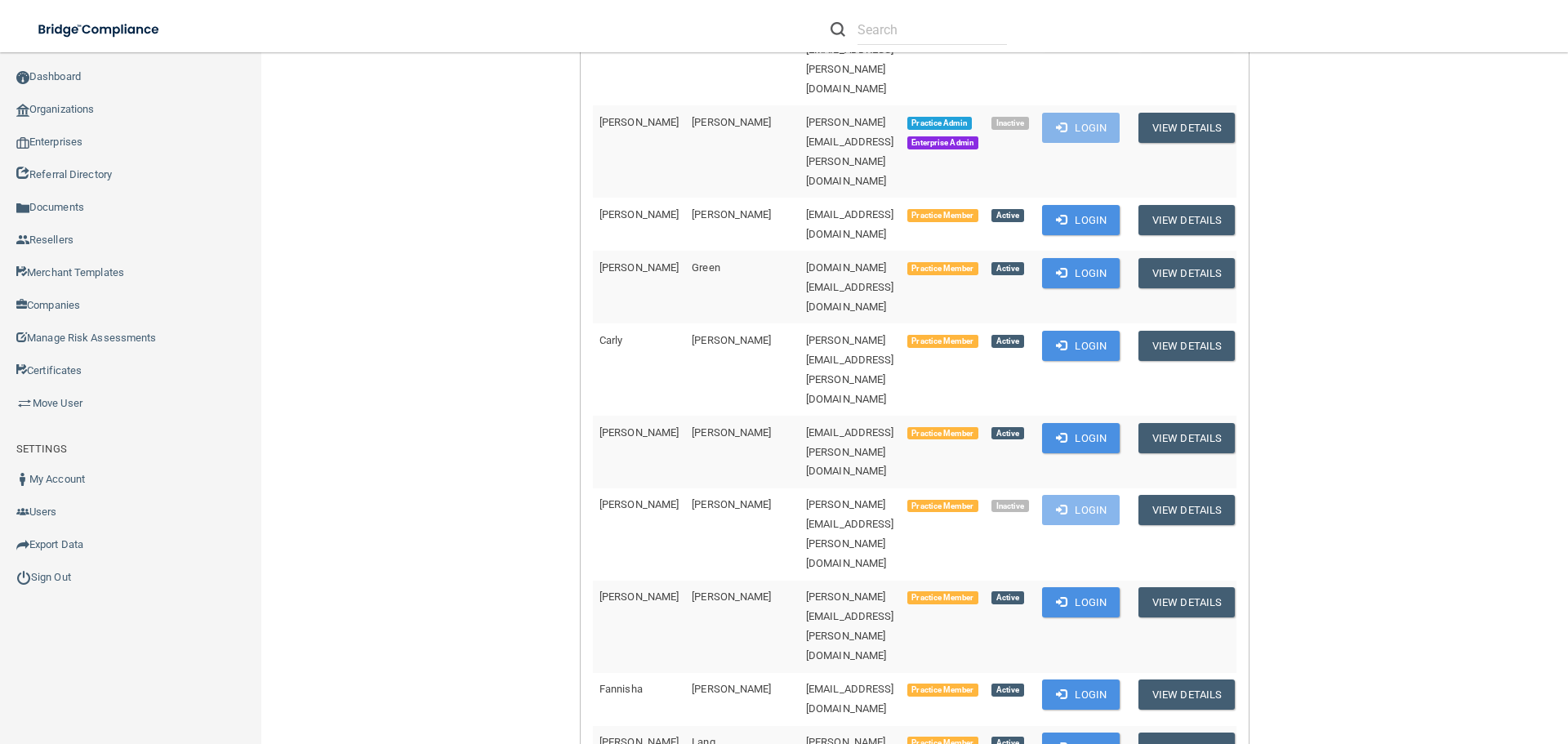
drag, startPoint x: 861, startPoint y: 401, endPoint x: 706, endPoint y: 401, distance: 155.0
copy tr "[PERSON_NAME][EMAIL_ADDRESS][PERSON_NAME][DOMAIN_NAME]"
